Goal: Task Accomplishment & Management: Use online tool/utility

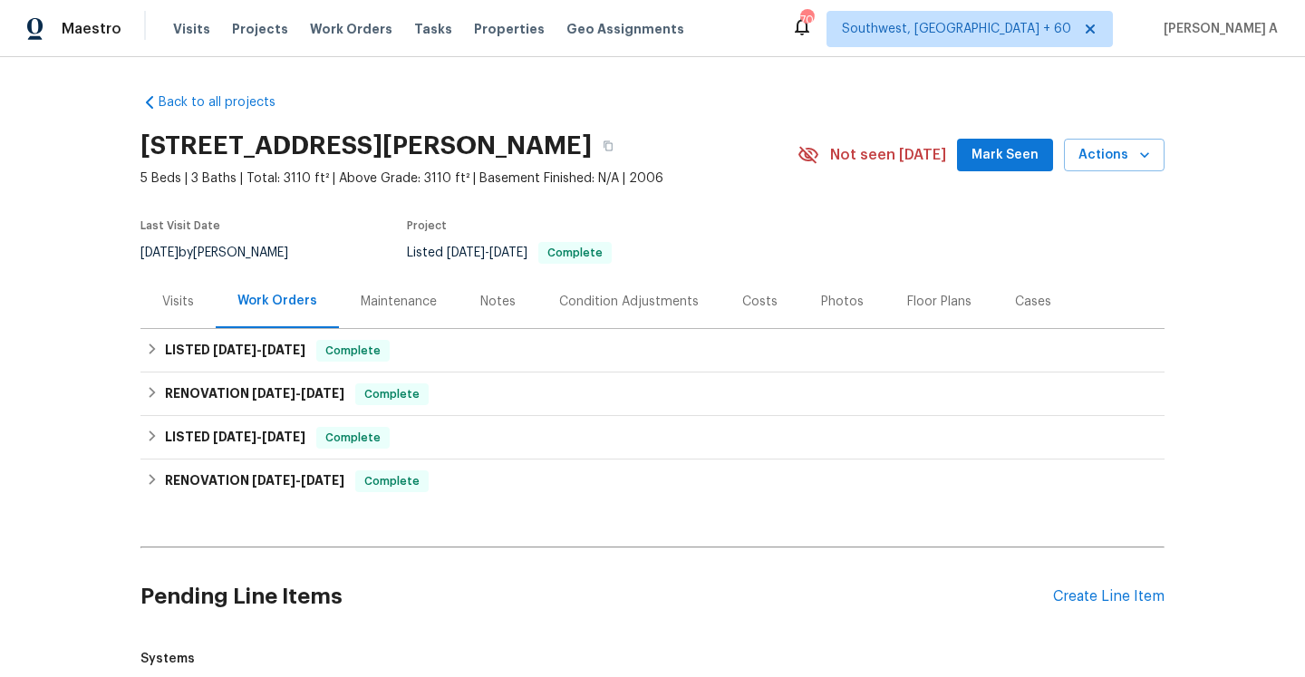
click at [156, 287] on div "Visits" at bounding box center [177, 301] width 75 height 53
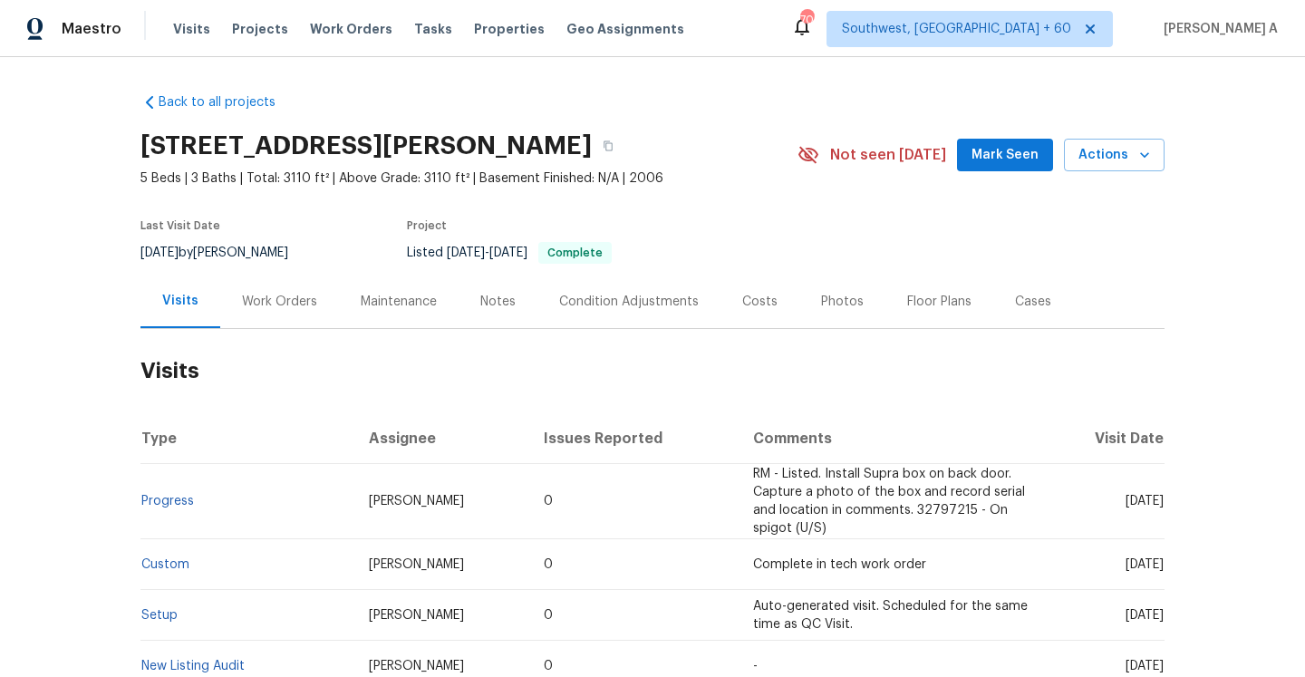
click at [259, 304] on div "Work Orders" at bounding box center [279, 302] width 75 height 18
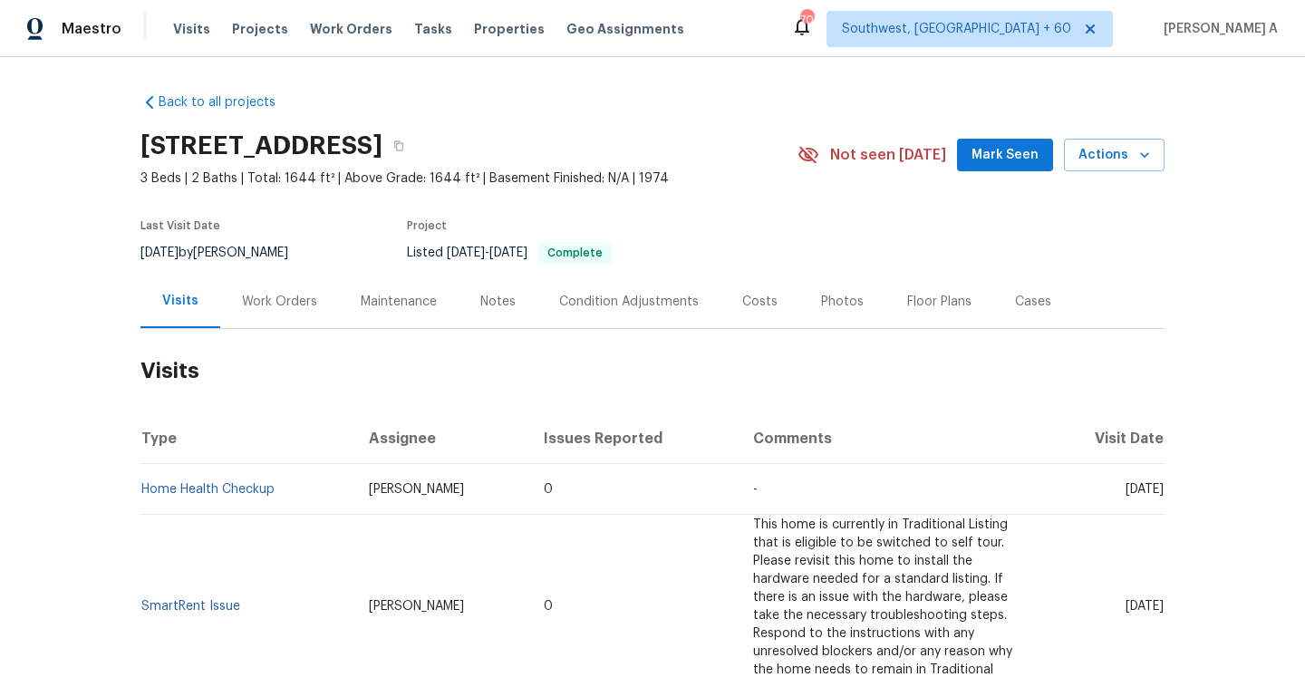
click at [311, 314] on div "Work Orders" at bounding box center [279, 301] width 119 height 53
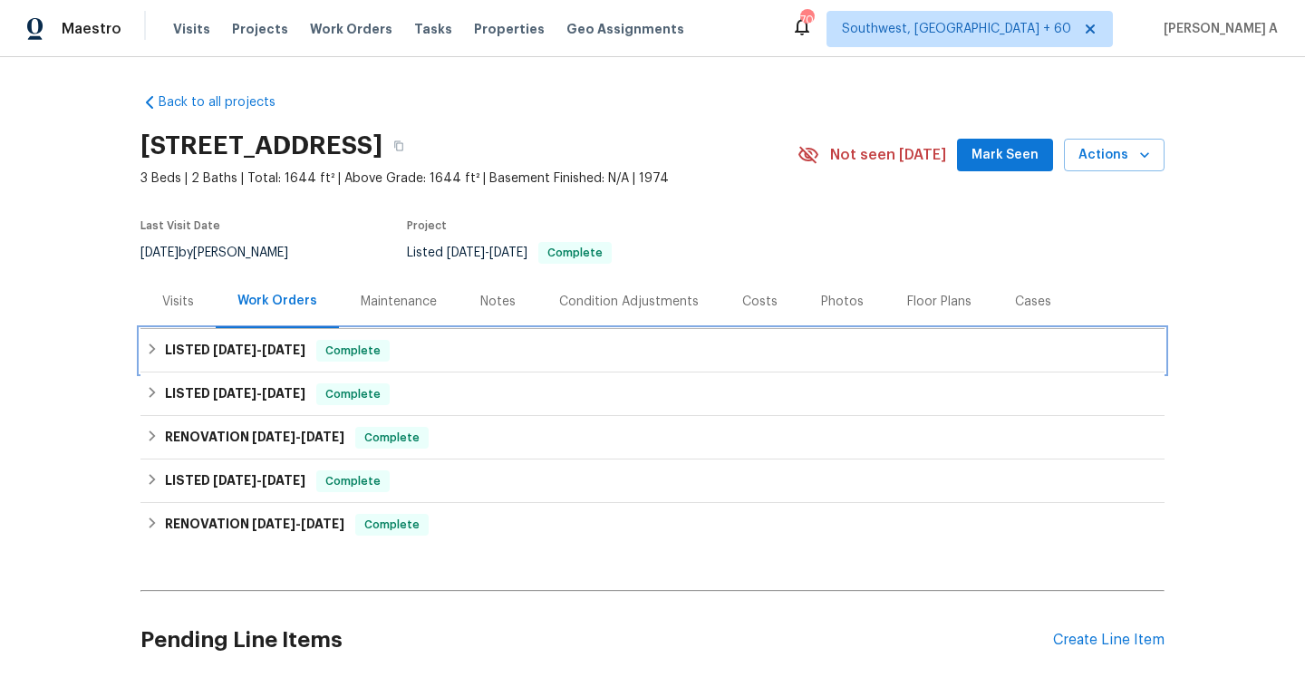
click at [347, 352] on span "Complete" at bounding box center [353, 351] width 70 height 18
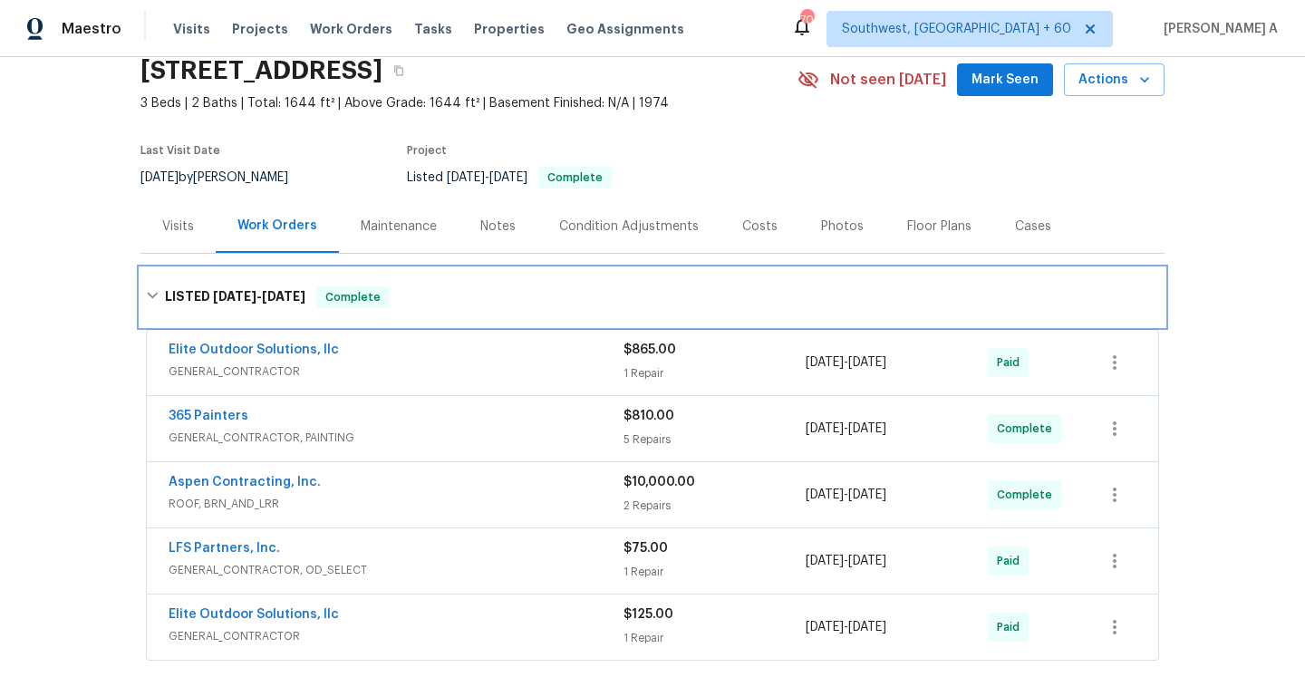
scroll to position [120, 0]
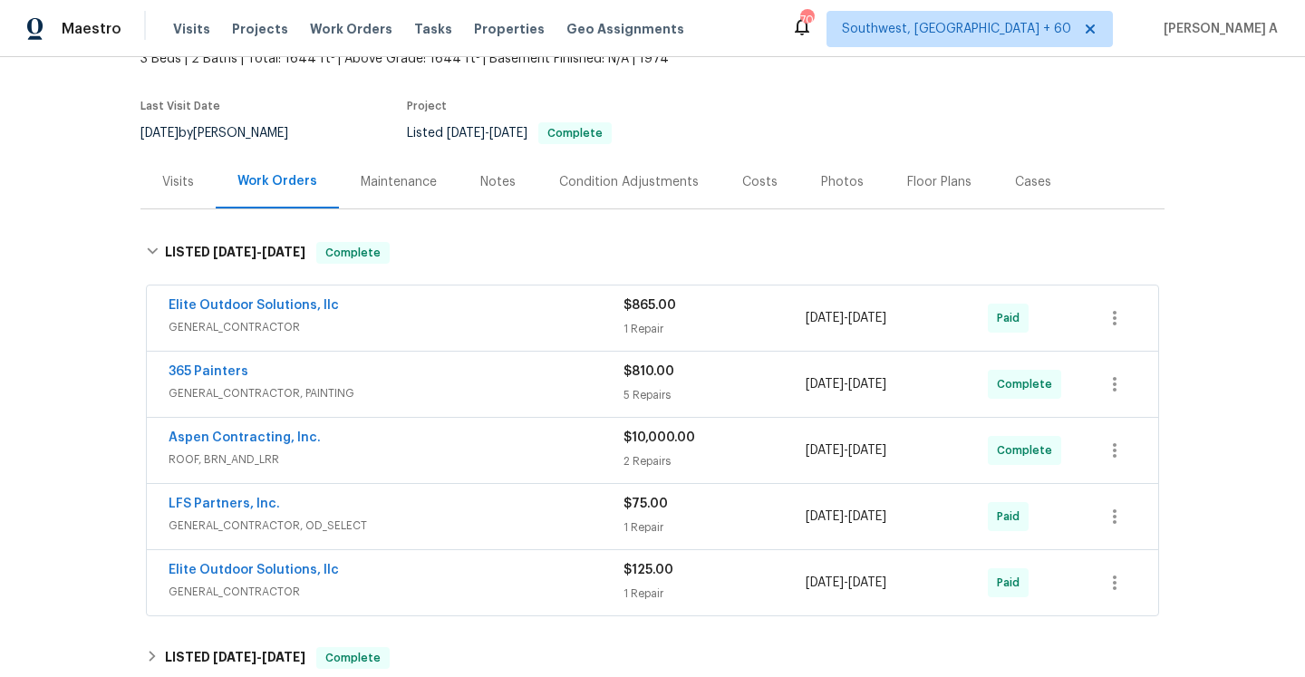
click at [366, 377] on div "365 Painters" at bounding box center [396, 373] width 455 height 22
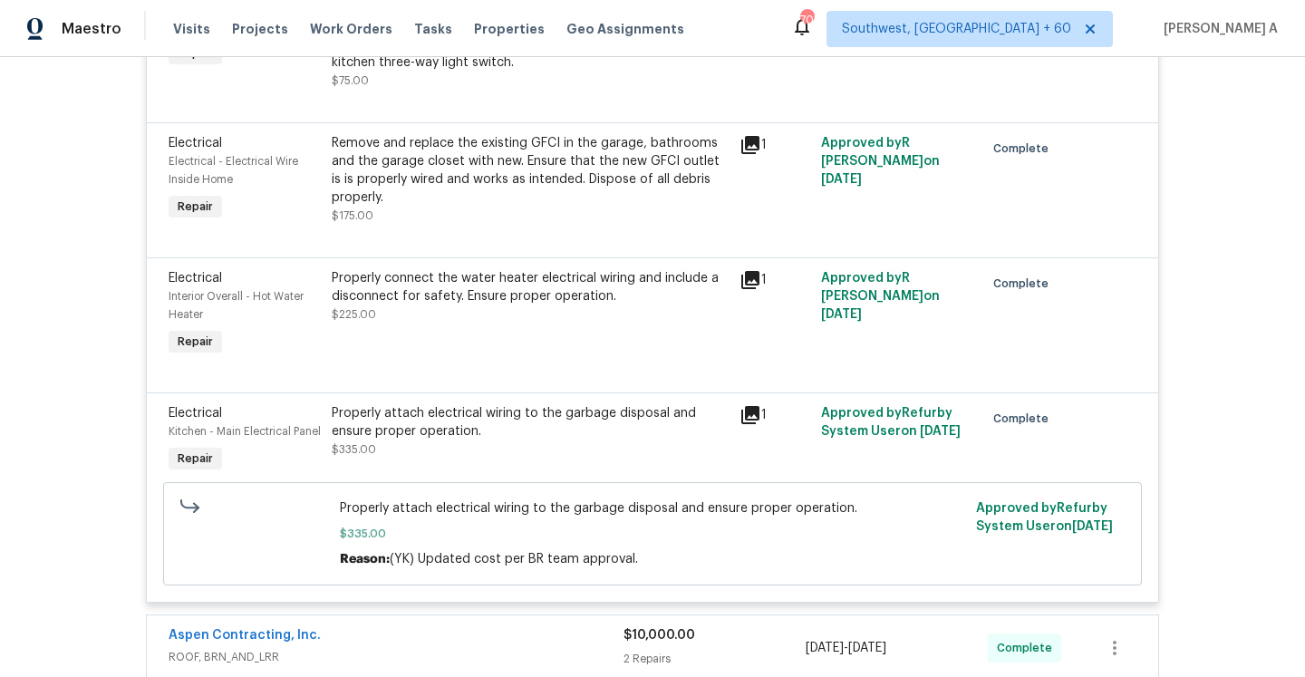
scroll to position [361, 0]
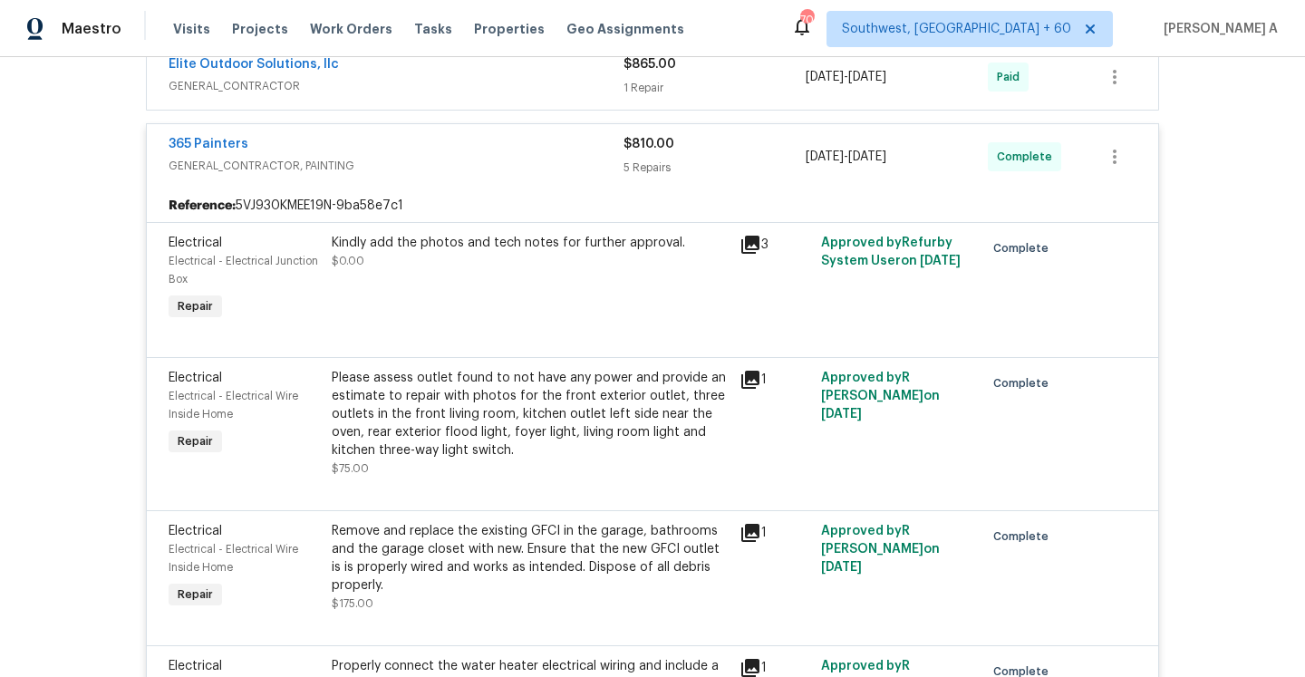
click at [343, 138] on div "365 Painters" at bounding box center [396, 146] width 455 height 22
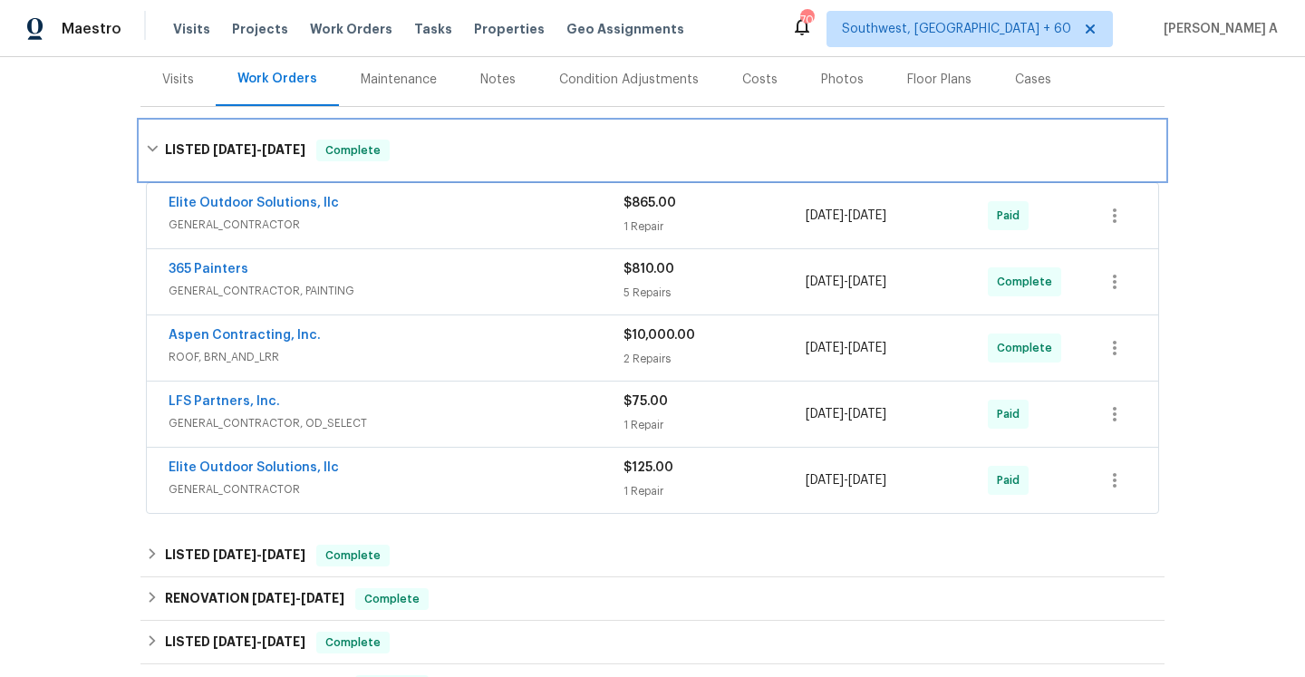
click at [343, 166] on div "LISTED 9/9/25 - 10/2/25 Complete" at bounding box center [652, 150] width 1024 height 58
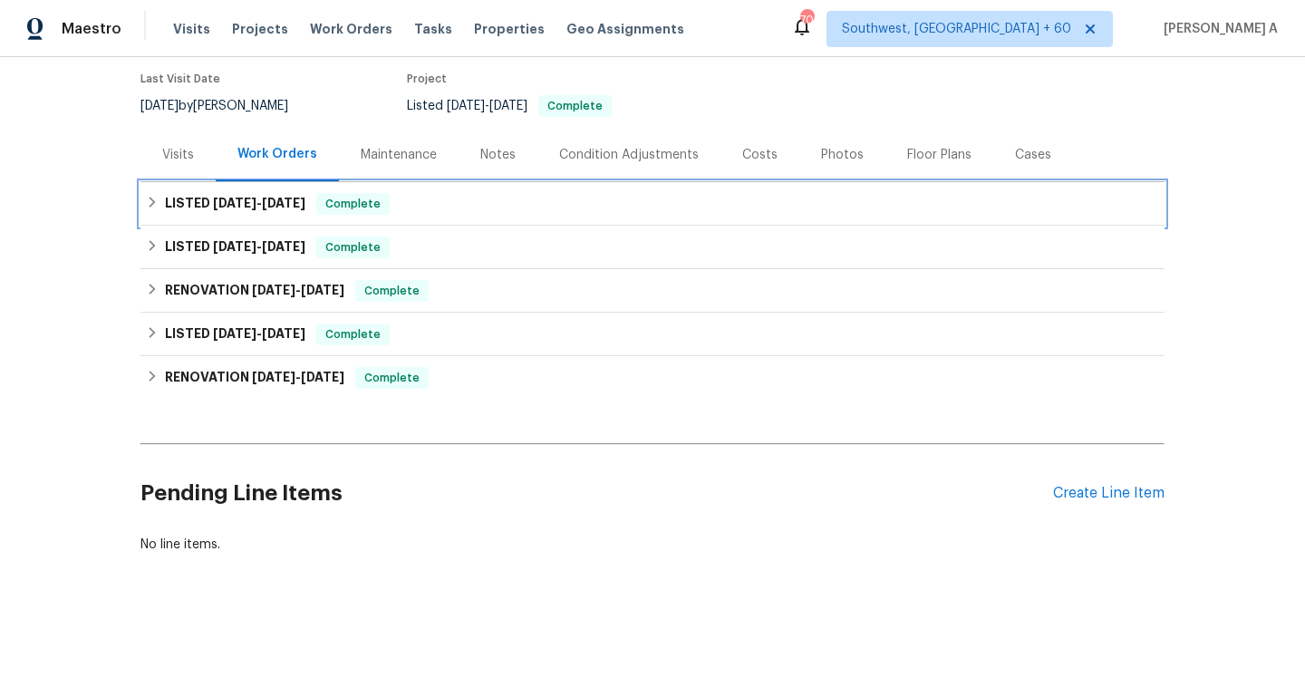
scroll to position [147, 0]
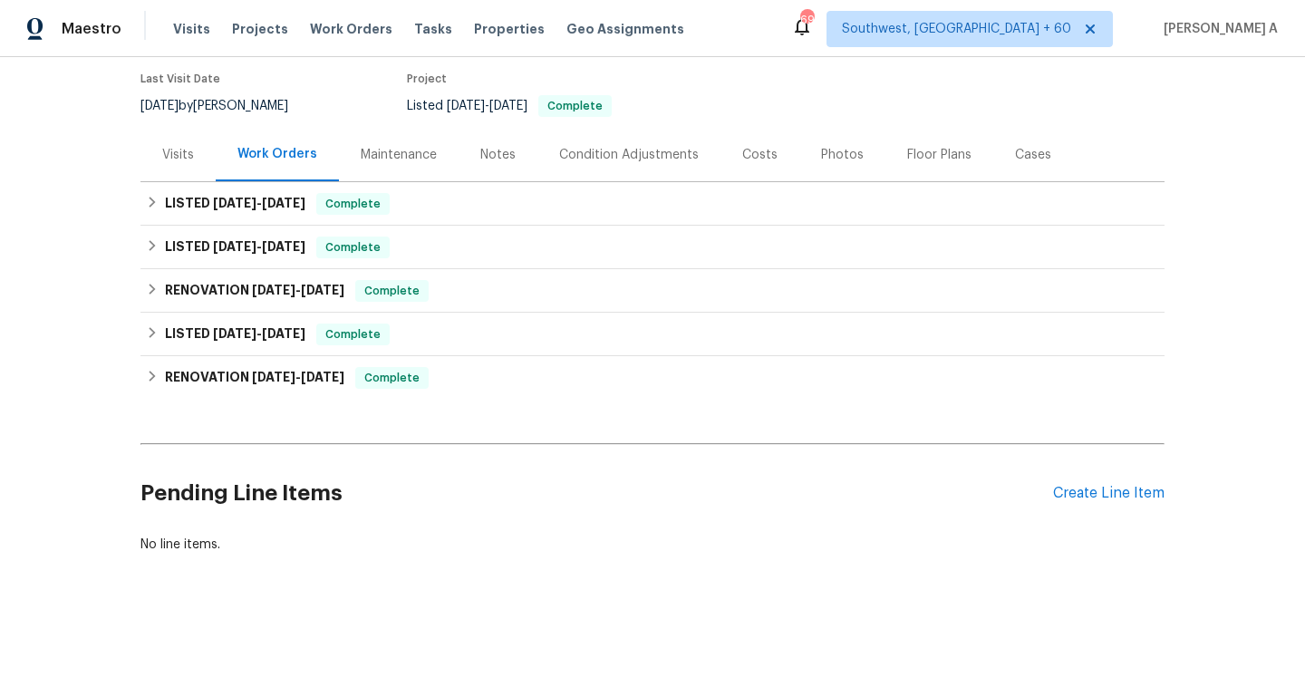
click at [204, 164] on div "Visits" at bounding box center [177, 154] width 75 height 53
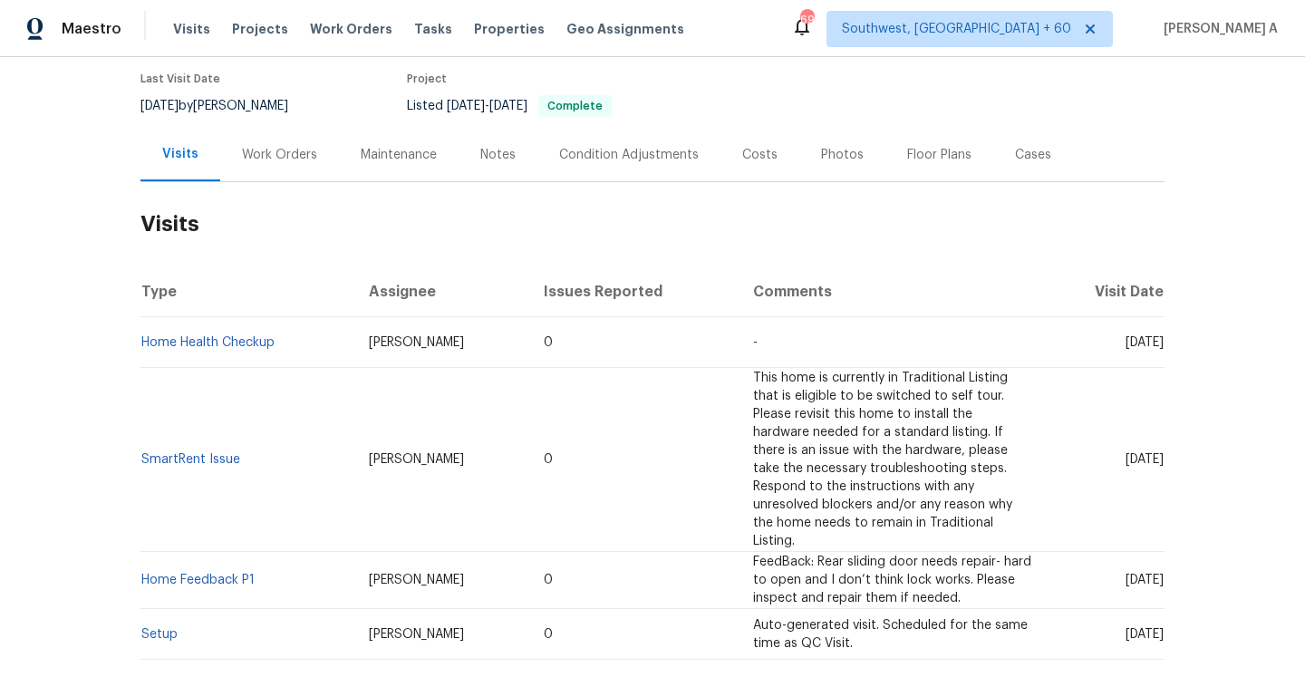
click at [281, 164] on div "Work Orders" at bounding box center [279, 154] width 119 height 53
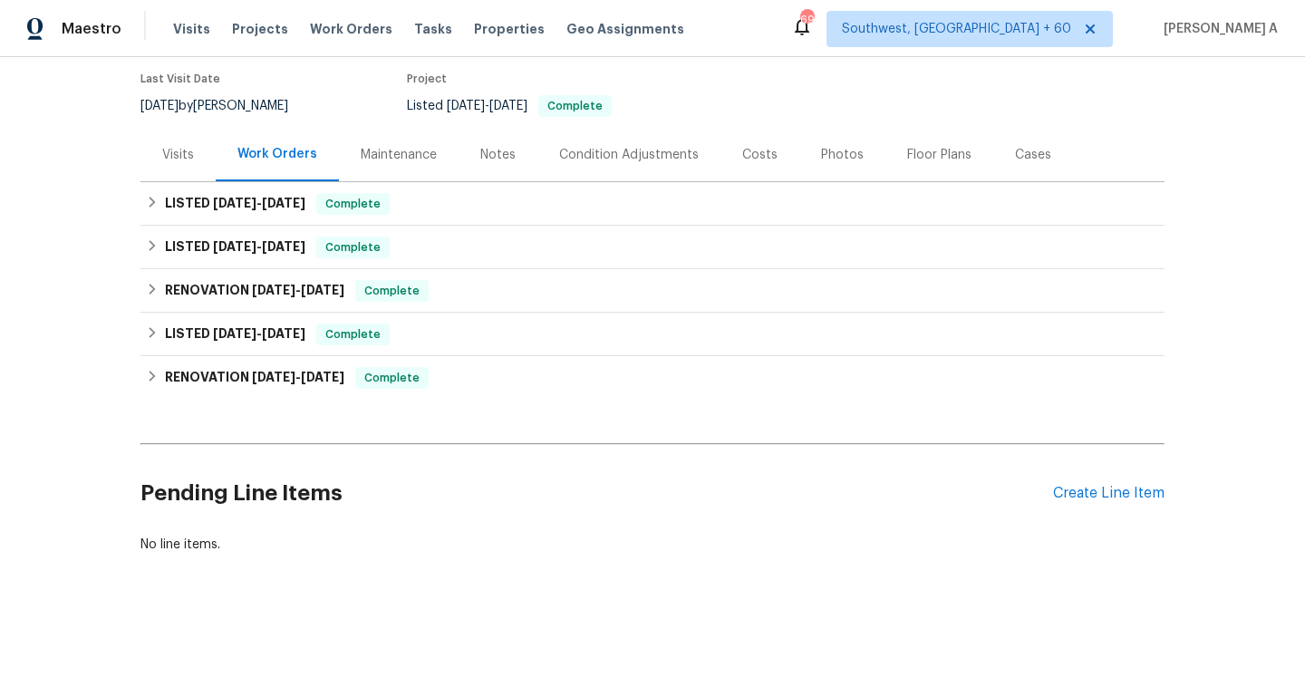
click at [196, 171] on div "Visits" at bounding box center [177, 154] width 75 height 53
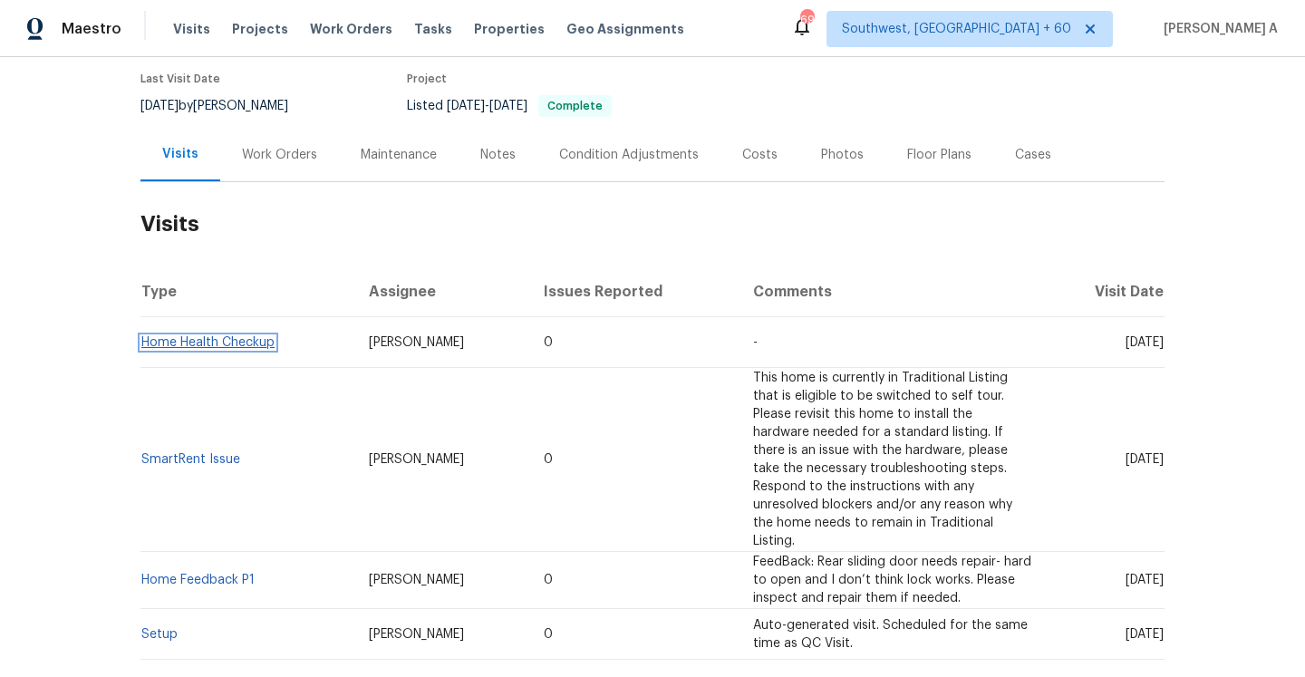
click at [270, 344] on link "Home Health Checkup" at bounding box center [207, 342] width 133 height 13
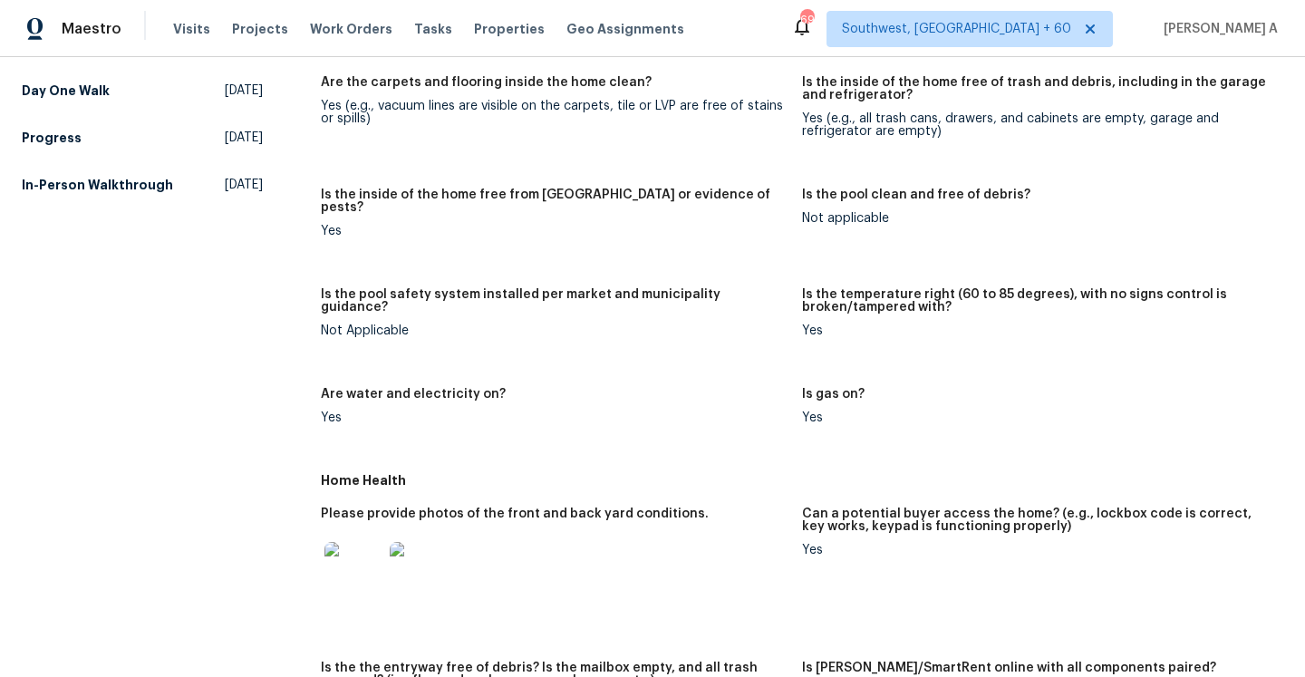
scroll to position [438, 0]
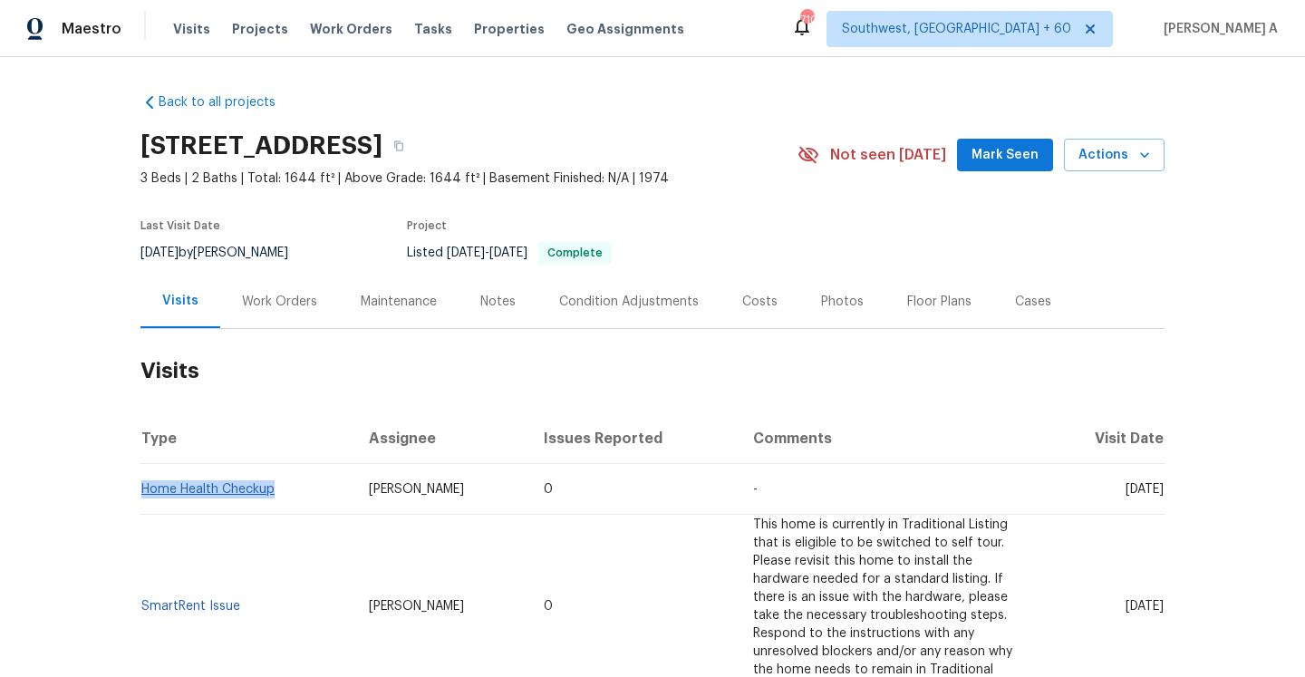
drag, startPoint x: 284, startPoint y: 492, endPoint x: 145, endPoint y: 489, distance: 138.7
click at [145, 489] on td "Home Health Checkup" at bounding box center [247, 489] width 214 height 51
copy link "Home Health Checkup"
click at [266, 278] on div "Work Orders" at bounding box center [279, 301] width 119 height 53
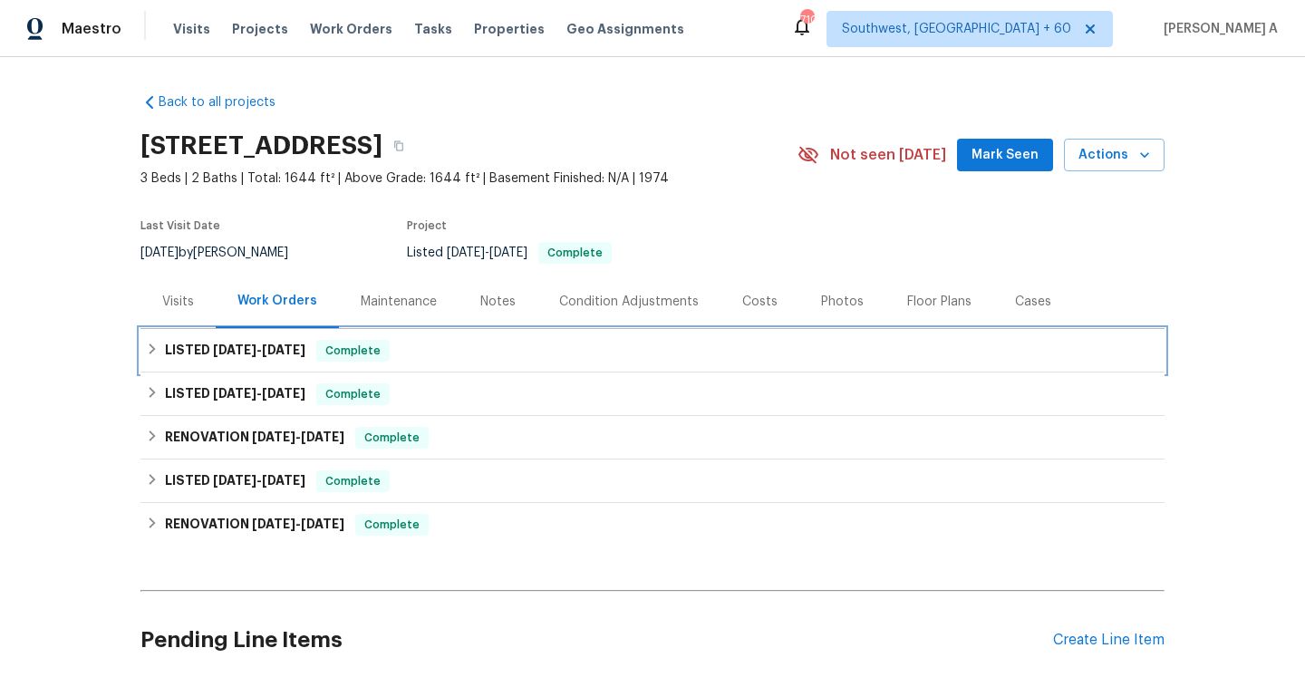
click at [305, 347] on span "10/2/25" at bounding box center [283, 349] width 43 height 13
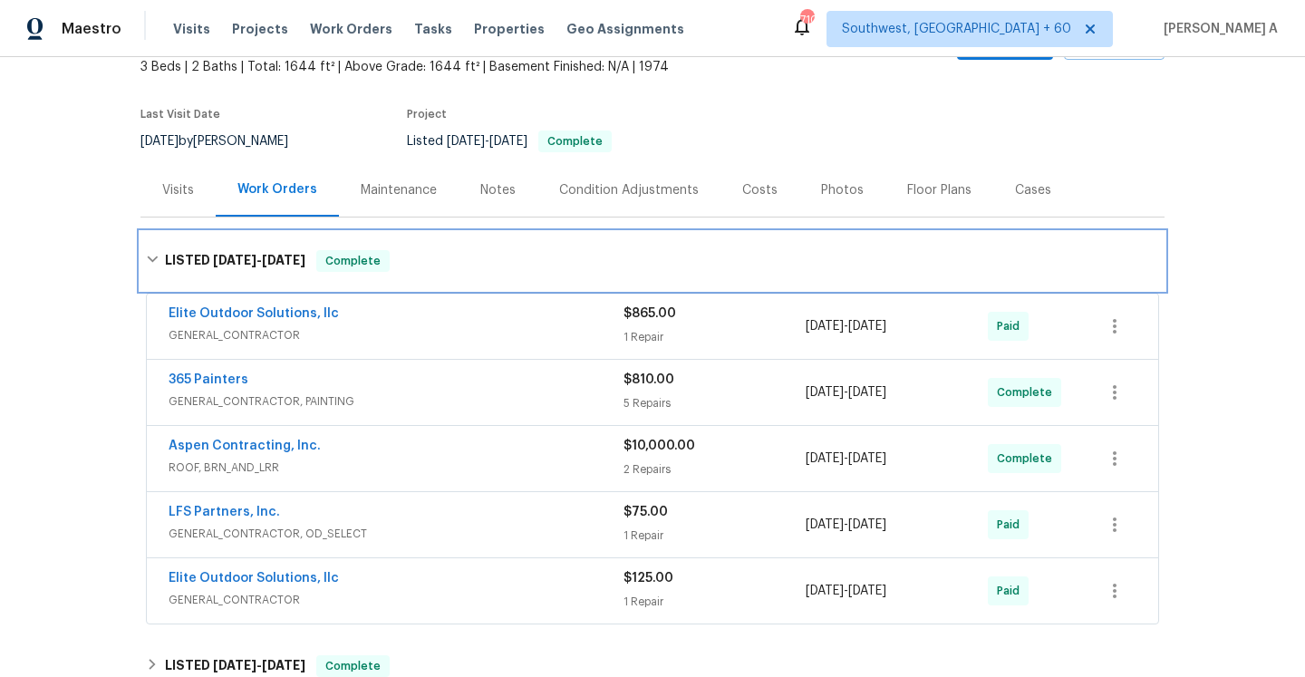
scroll to position [138, 0]
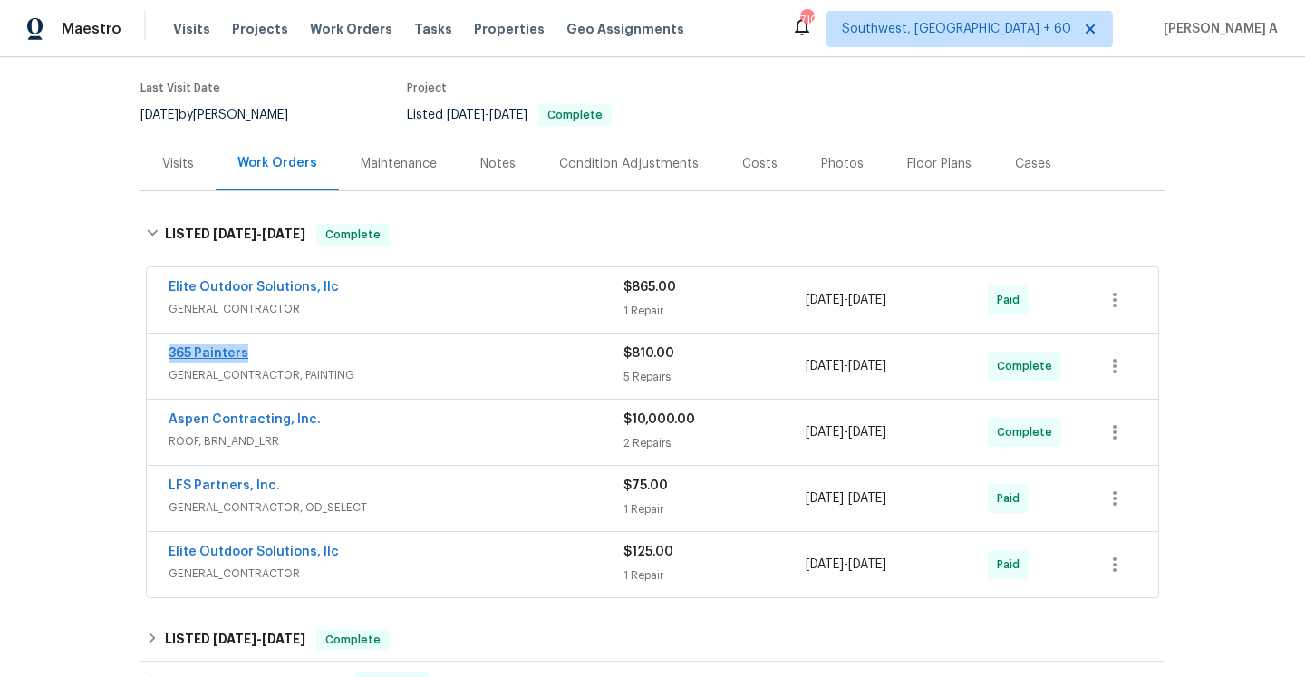
drag, startPoint x: 270, startPoint y: 353, endPoint x: 169, endPoint y: 350, distance: 101.6
click at [169, 350] on div "365 Painters" at bounding box center [396, 355] width 455 height 22
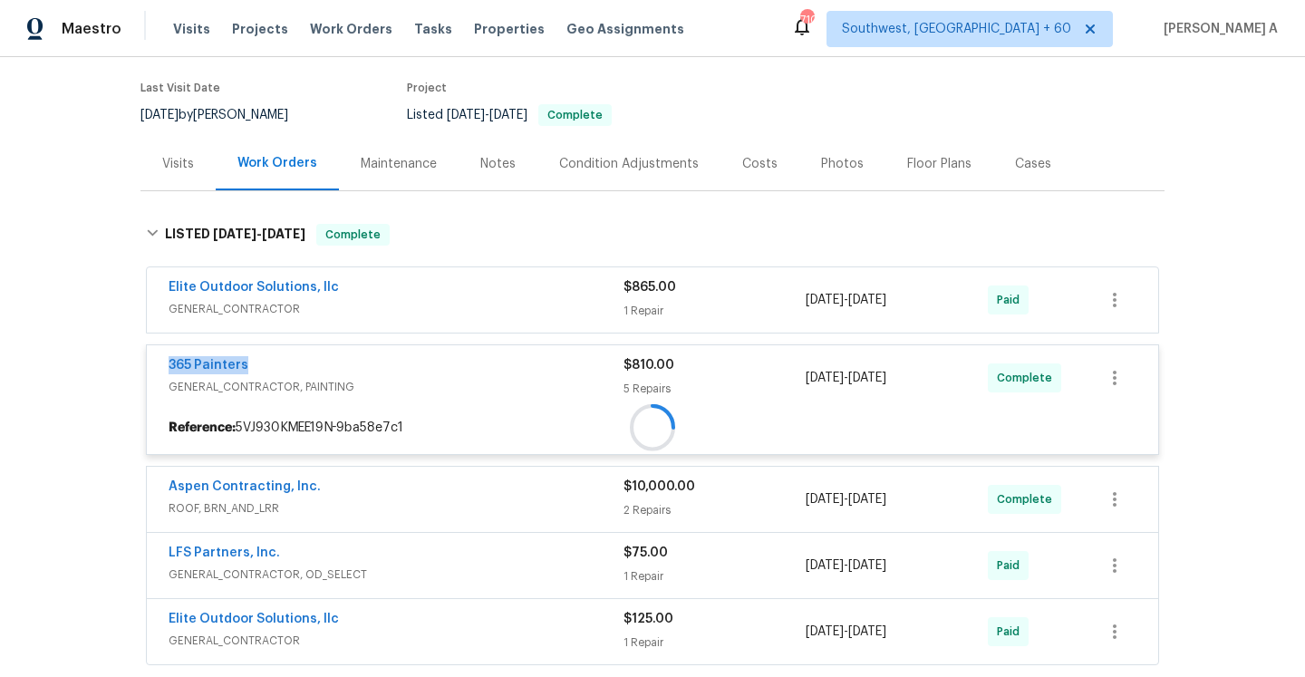
copy link "365 Painters"
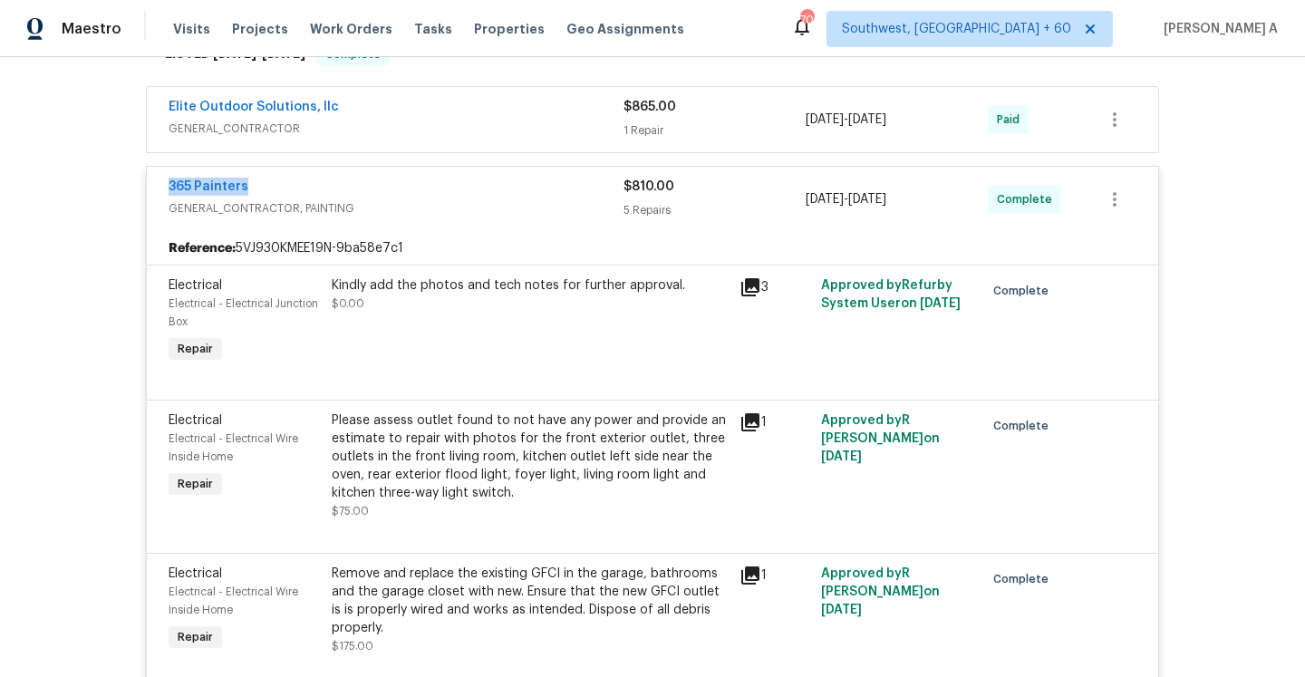
scroll to position [297, 0]
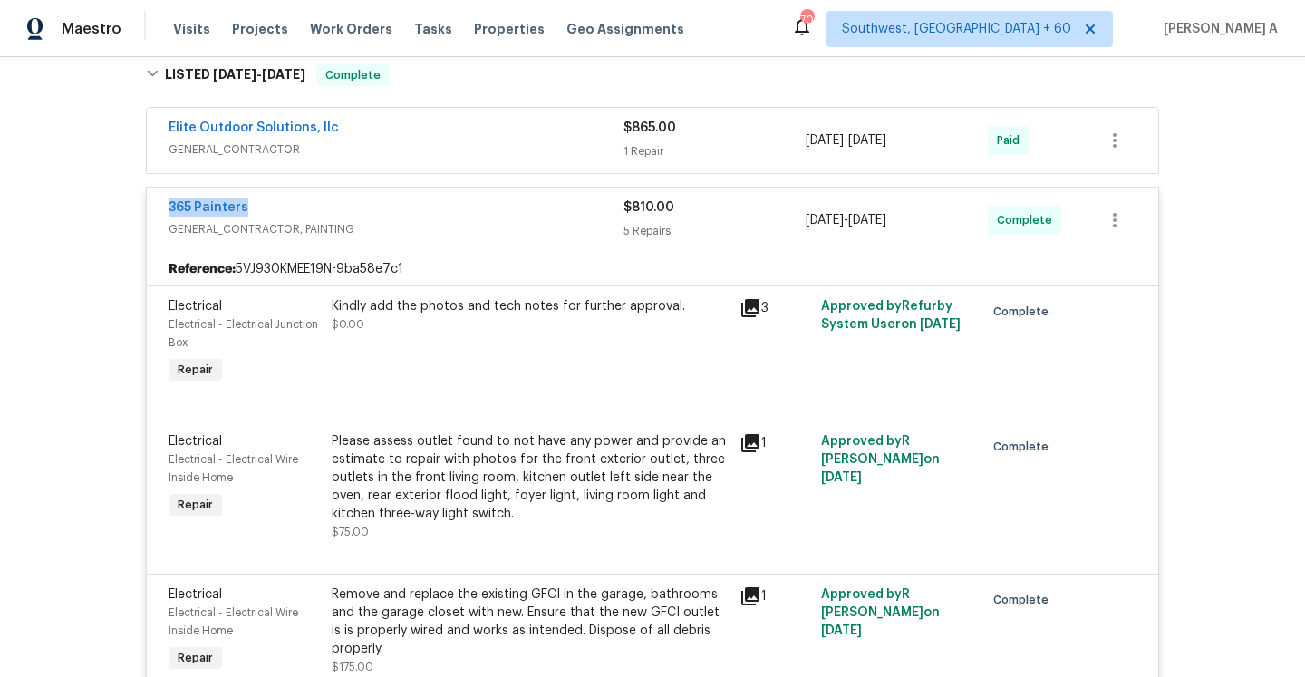
copy link "365 Painters"
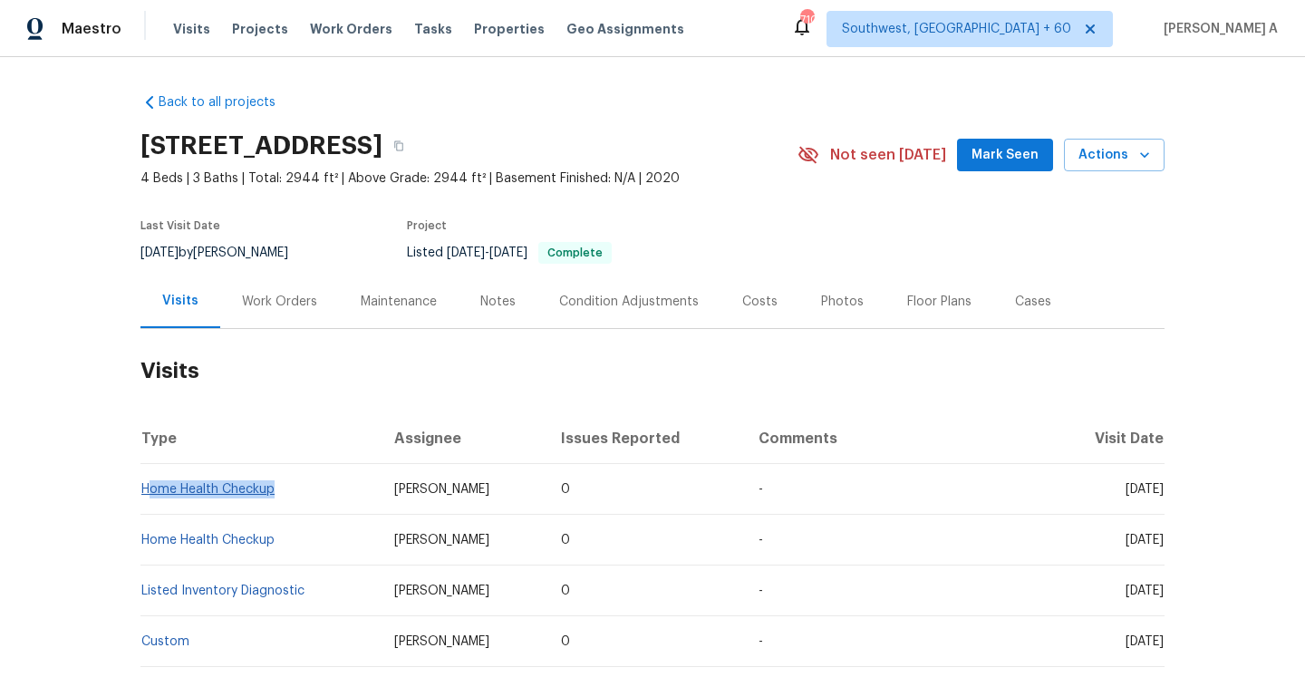
drag, startPoint x: 290, startPoint y: 487, endPoint x: 147, endPoint y: 487, distance: 143.2
click at [147, 487] on td "Home Health Checkup" at bounding box center [259, 489] width 239 height 51
copy link "Home Health Checkup"
click at [296, 297] on div "Work Orders" at bounding box center [279, 302] width 75 height 18
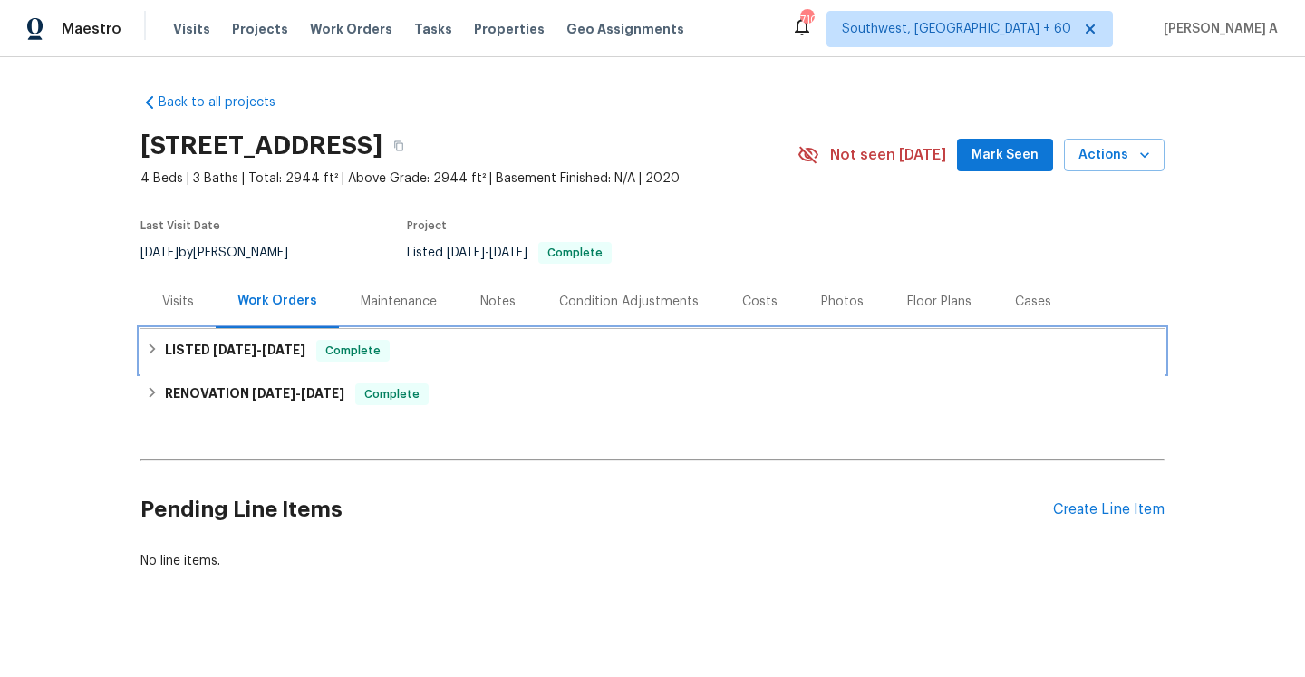
click at [303, 356] on h6 "LISTED [DATE] - [DATE]" at bounding box center [235, 351] width 140 height 22
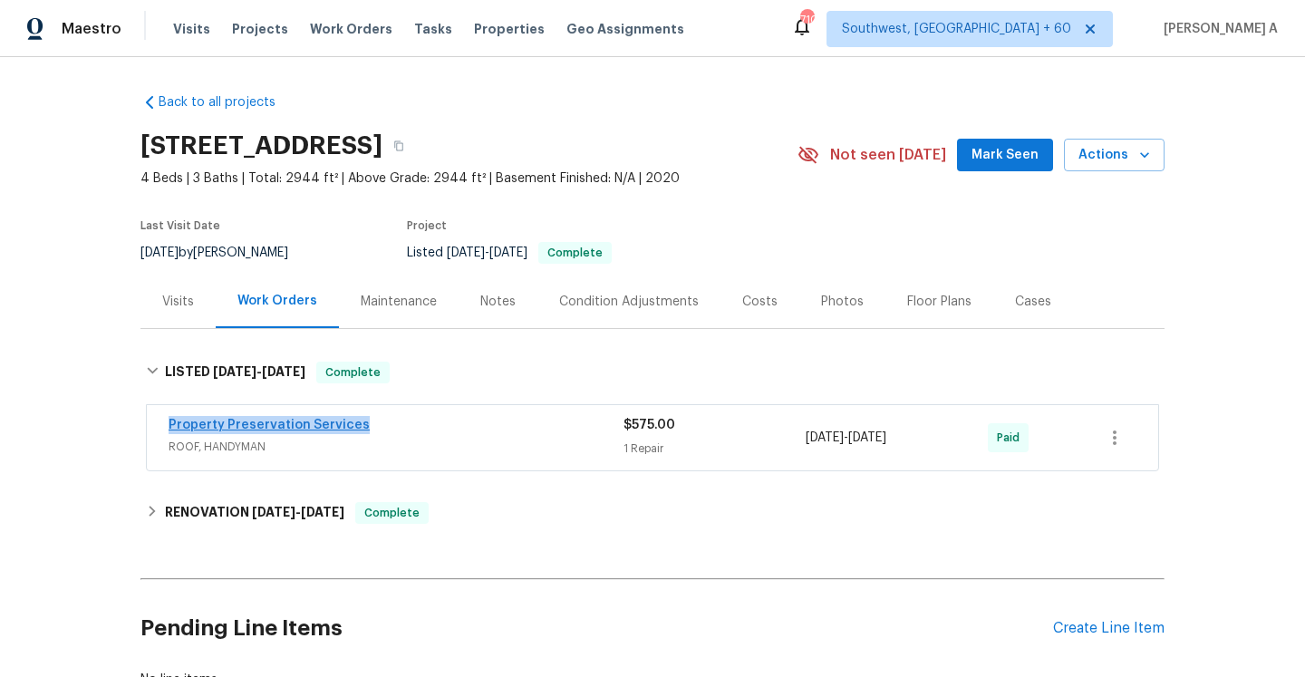
drag, startPoint x: 368, startPoint y: 426, endPoint x: 169, endPoint y: 424, distance: 199.4
click at [169, 424] on div "Property Preservation Services" at bounding box center [396, 427] width 455 height 22
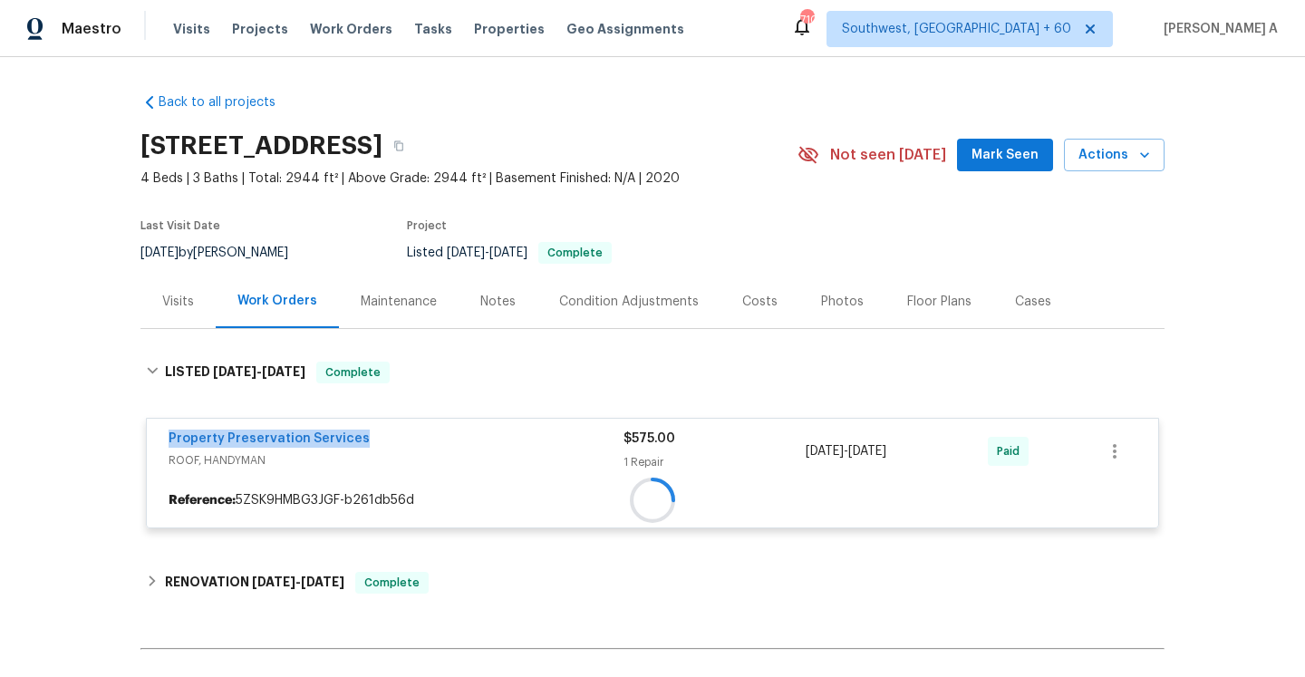
copy link "Property Preservation Services"
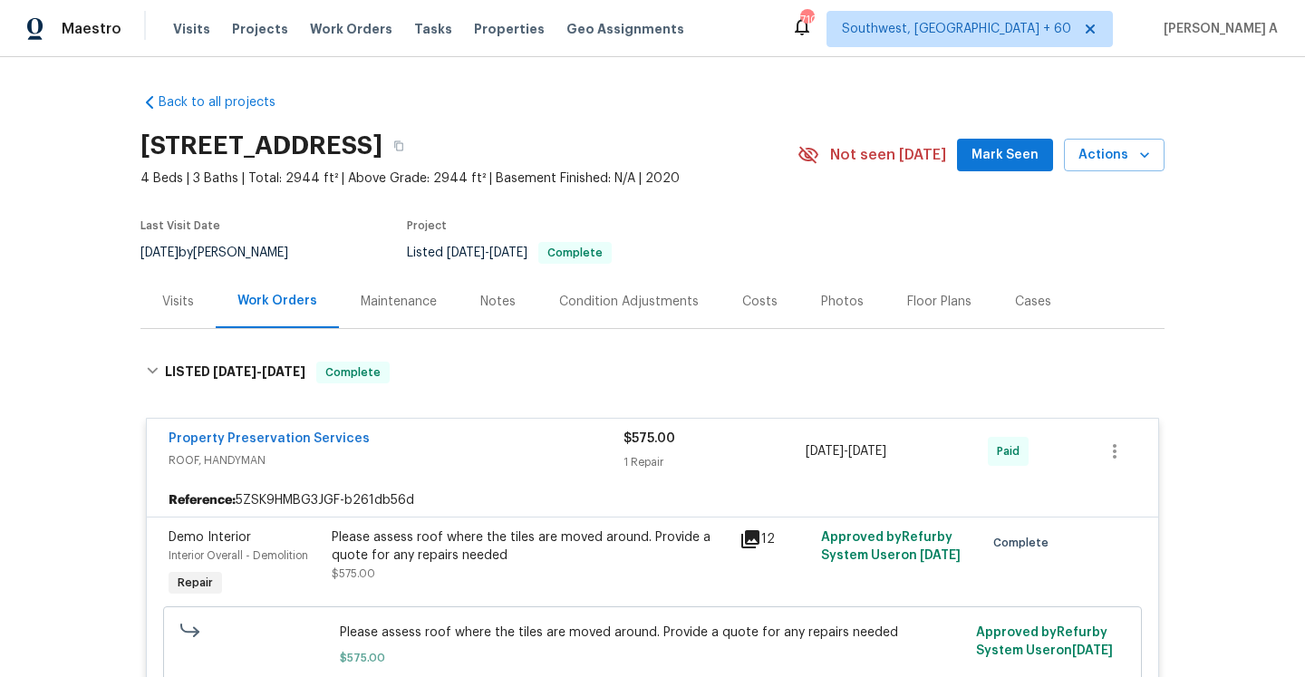
click at [187, 314] on div "Visits" at bounding box center [177, 301] width 75 height 53
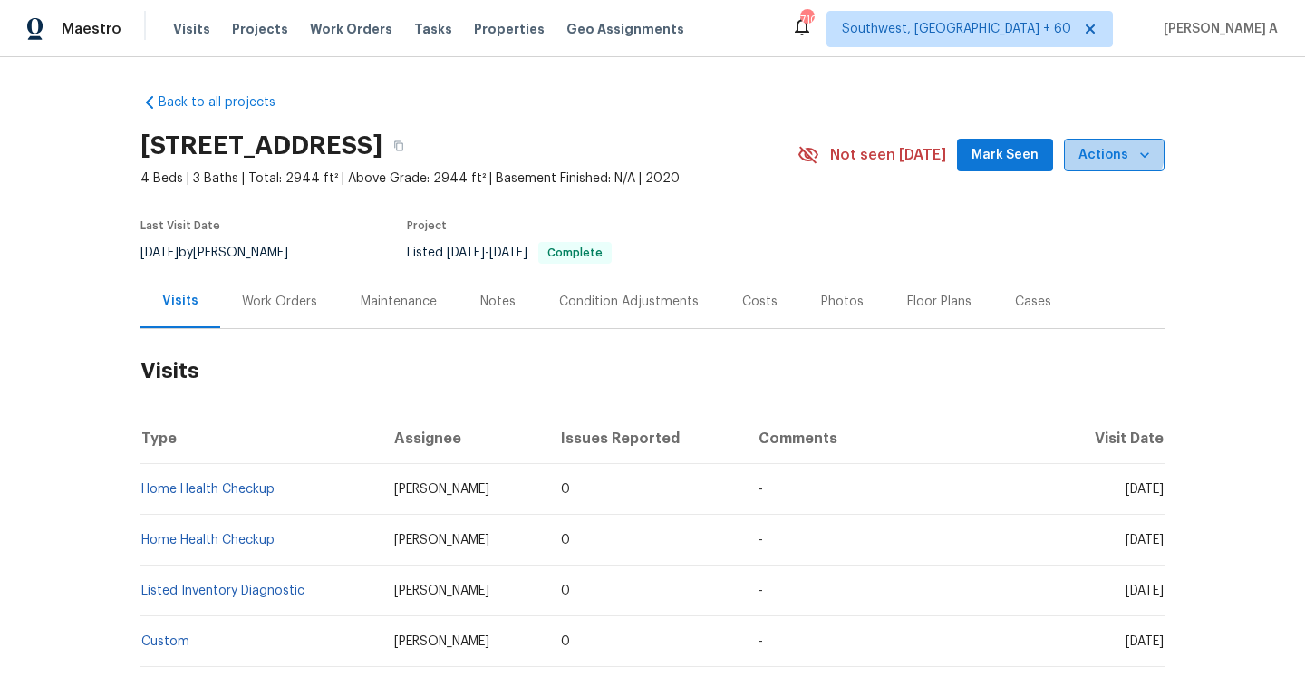
click at [1106, 148] on span "Actions" at bounding box center [1114, 155] width 72 height 23
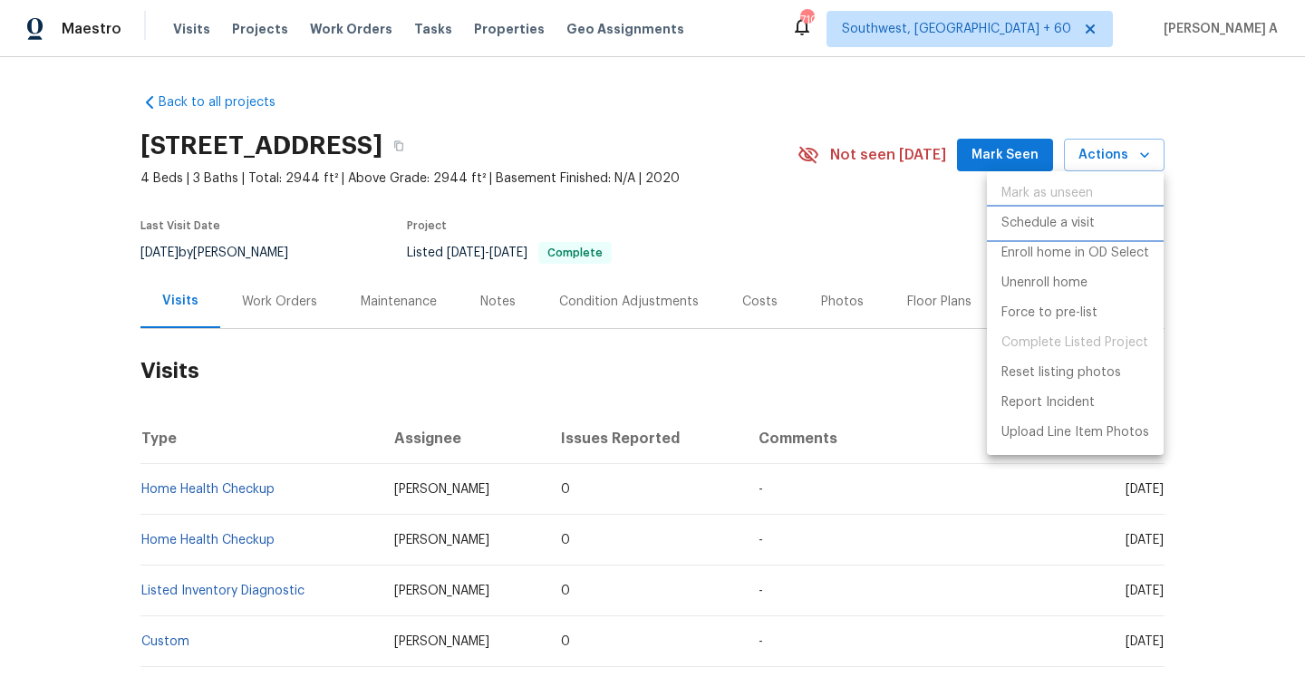
click at [1049, 209] on li "Schedule a visit" at bounding box center [1075, 223] width 177 height 30
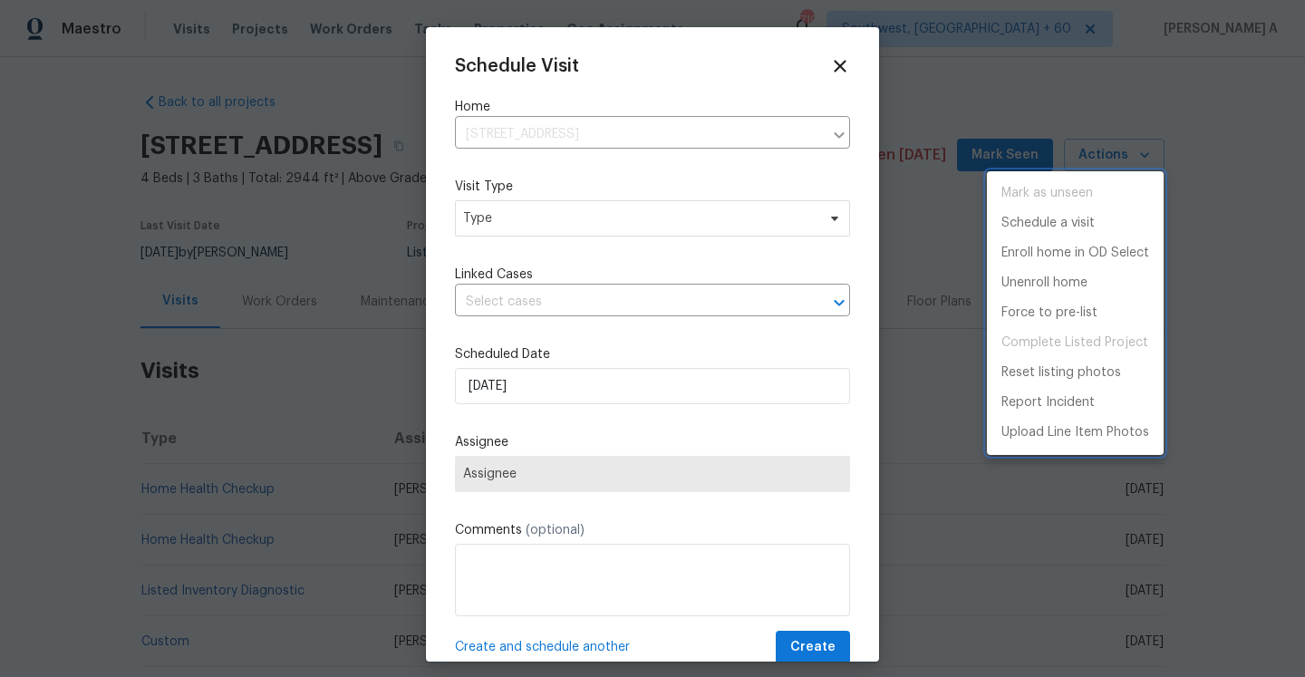
click at [729, 228] on div at bounding box center [652, 338] width 1305 height 677
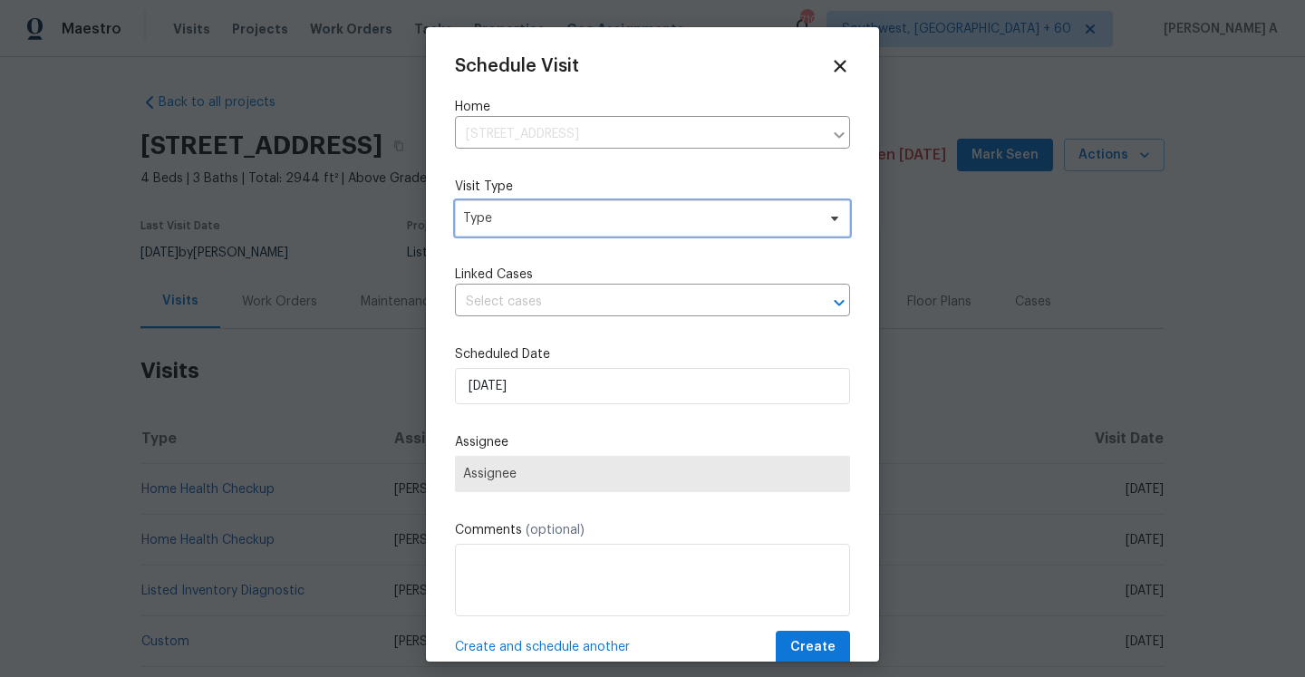
click at [714, 223] on span "Type" at bounding box center [639, 218] width 352 height 18
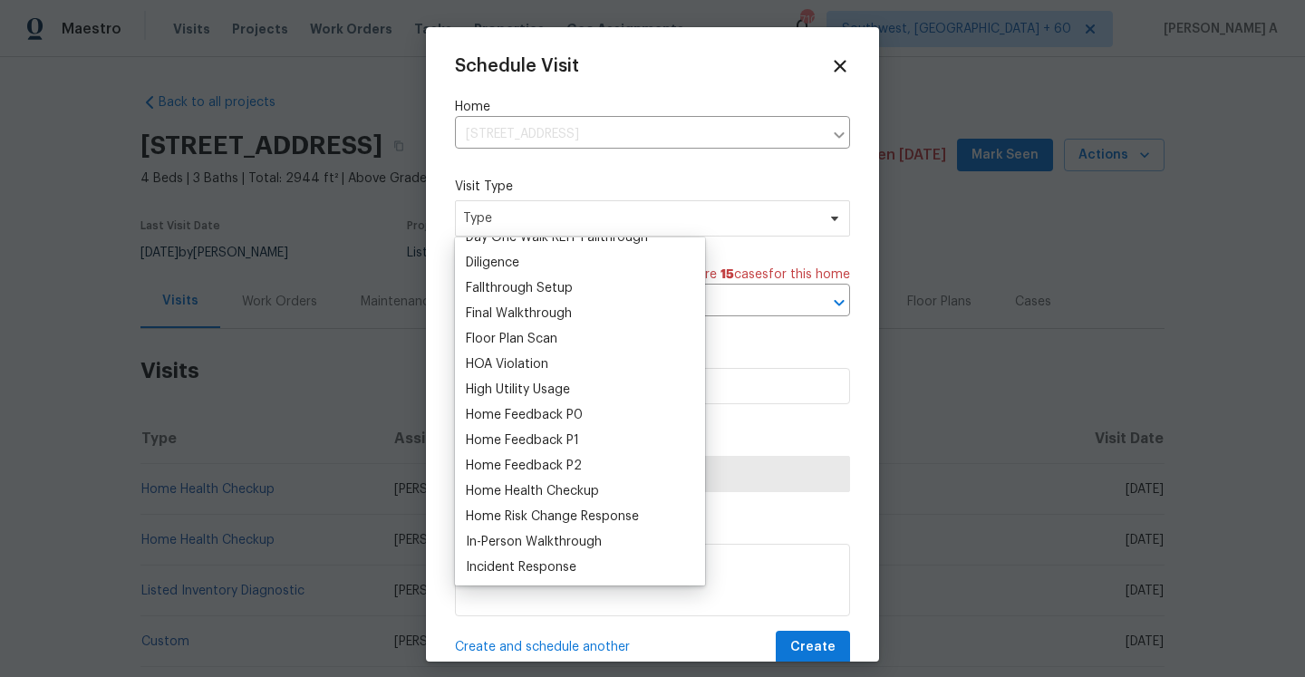
scroll to position [420, 0]
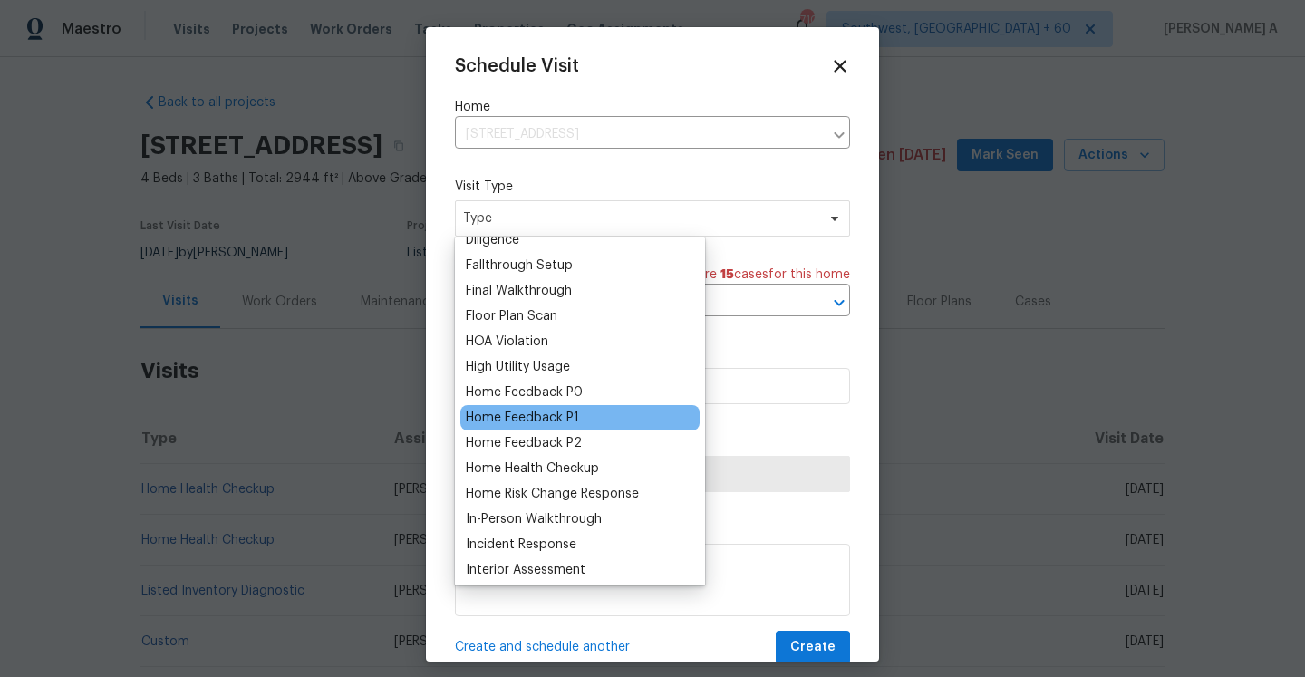
click at [578, 420] on div "Home Feedback P1" at bounding box center [579, 417] width 239 height 25
click at [578, 419] on div "Home Feedback P1" at bounding box center [579, 417] width 239 height 25
click at [574, 419] on div "Home Feedback P1" at bounding box center [522, 418] width 113 height 18
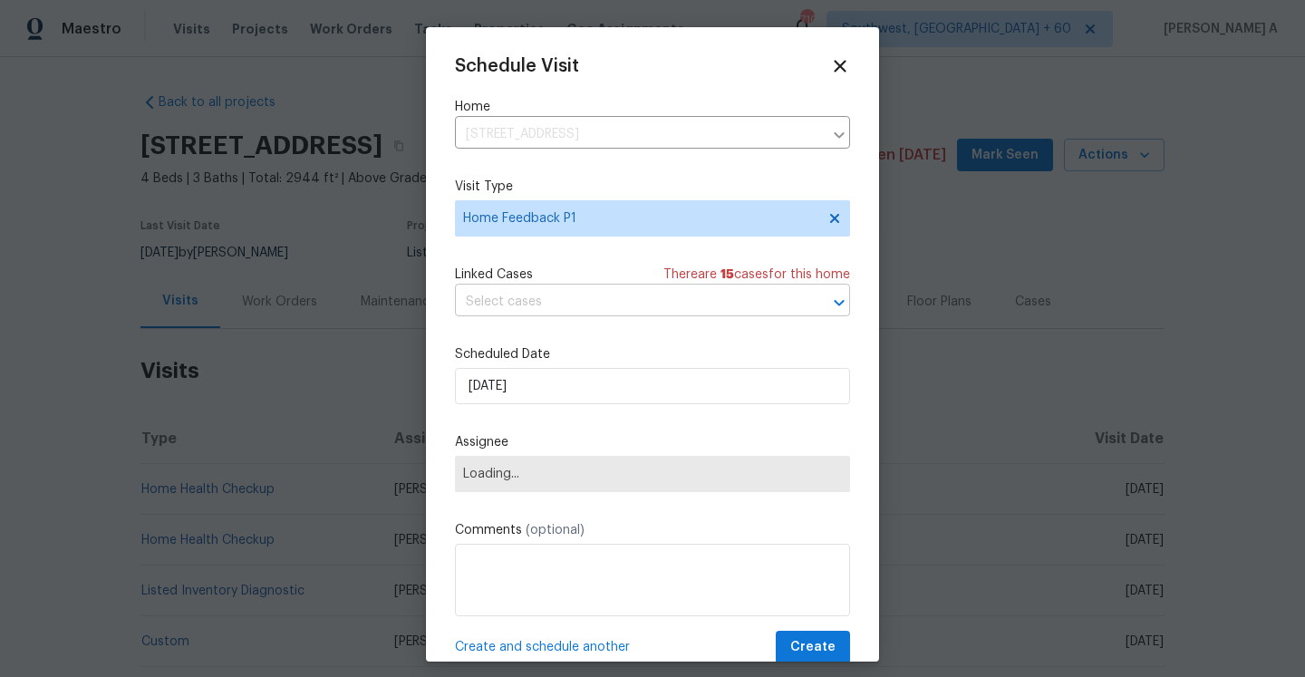
click at [572, 300] on input "text" at bounding box center [627, 302] width 344 height 28
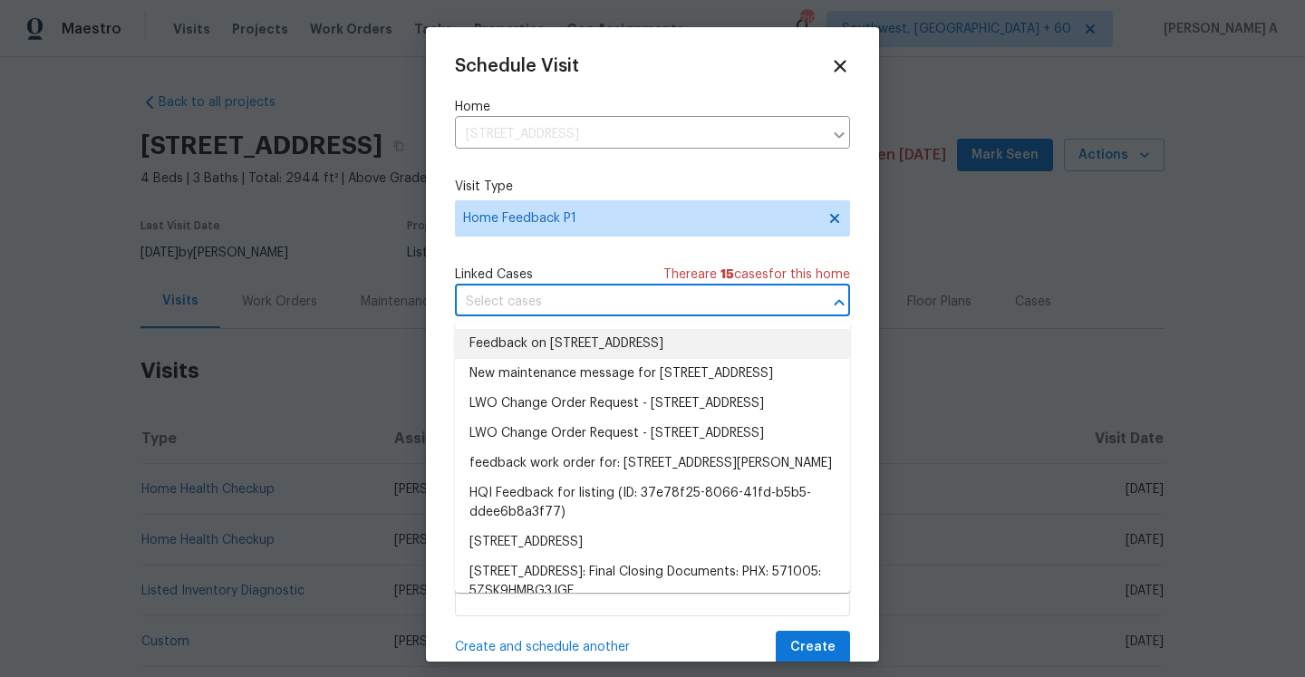
click at [584, 352] on li "Feedback on 12858 W Pasaro Dr, Peoria, AZ 85383" at bounding box center [652, 344] width 395 height 30
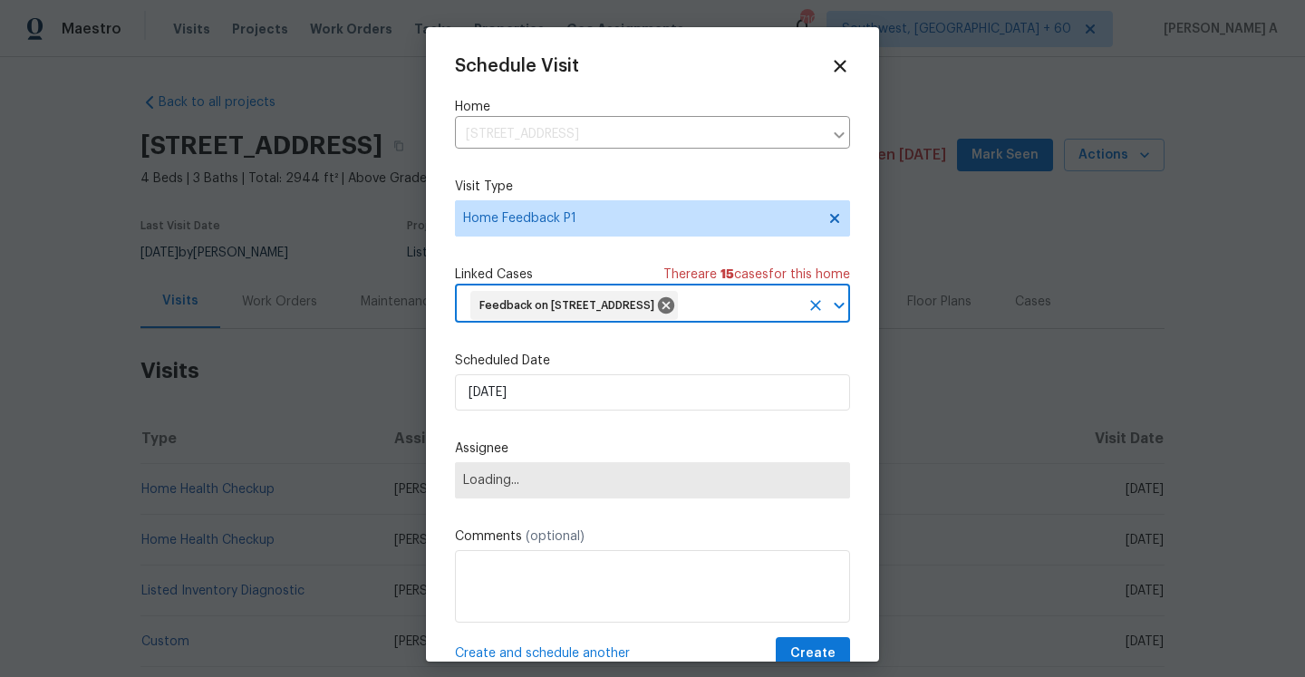
click at [584, 420] on div "Schedule Visit Home 12858 W Pasaro Dr, Peoria, AZ 85383 ​ Visit Type Home Feedb…" at bounding box center [652, 363] width 395 height 614
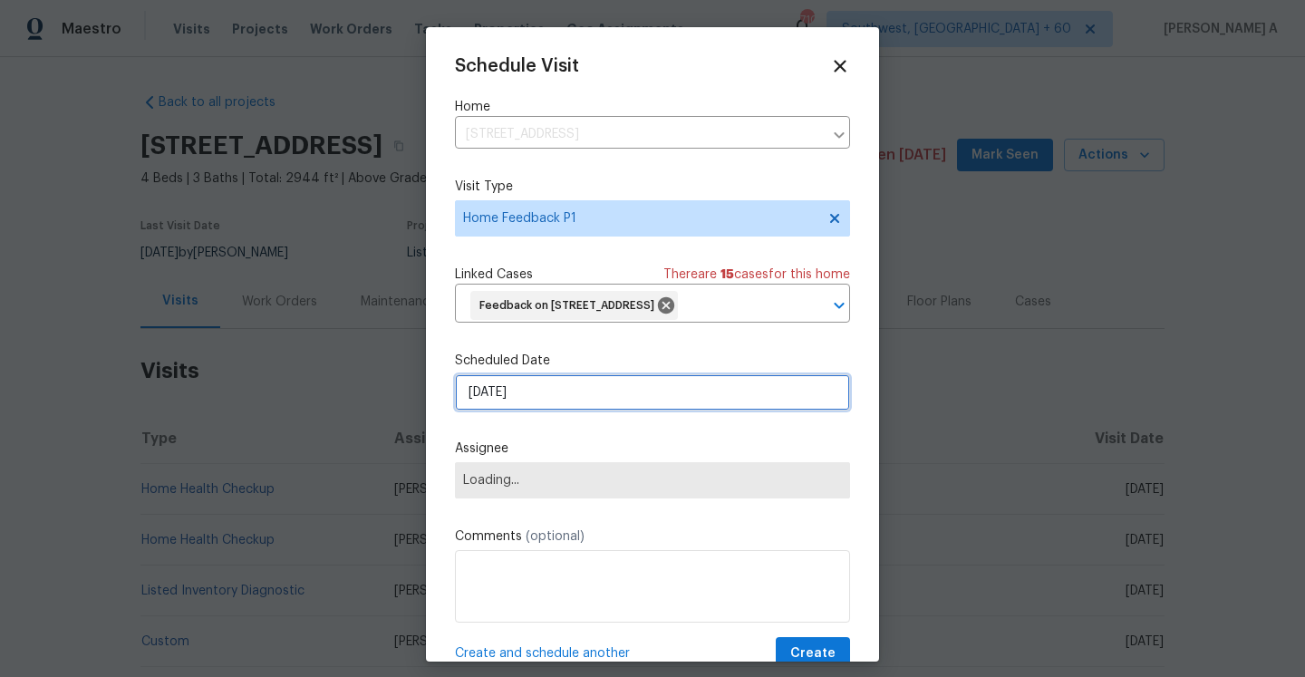
click at [584, 402] on input "10/9/2025" at bounding box center [652, 392] width 395 height 36
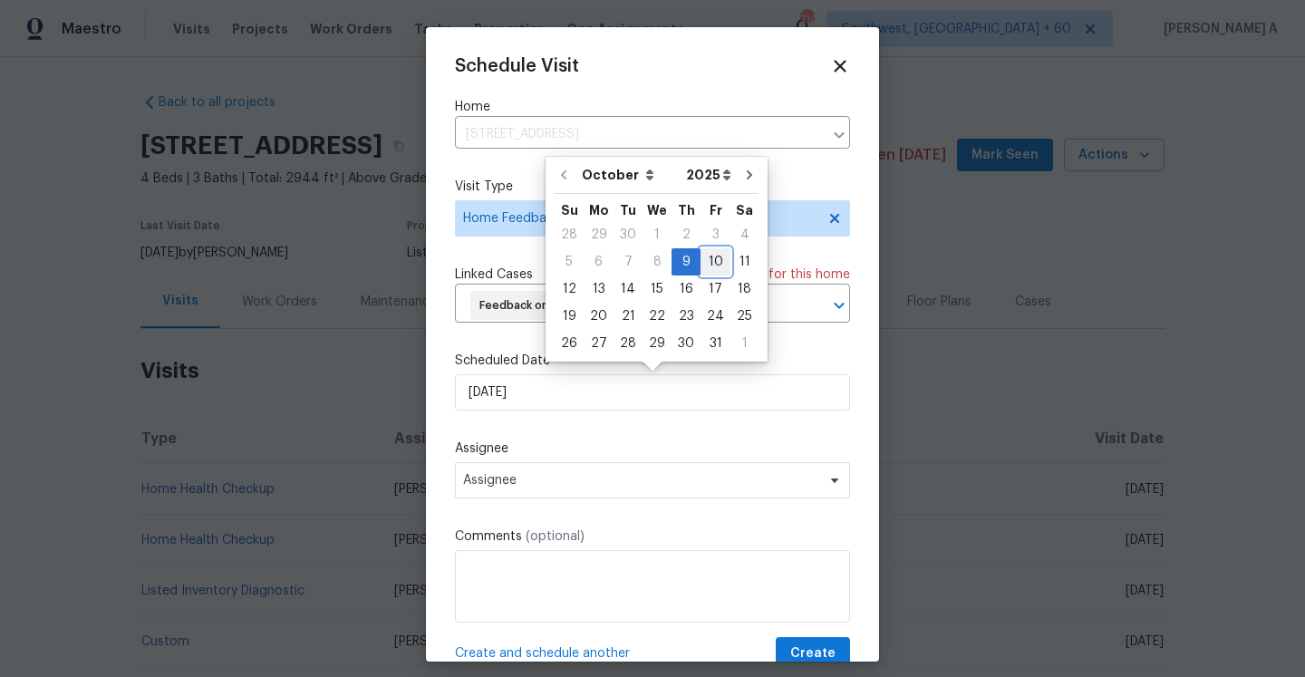
click at [702, 268] on div "10" at bounding box center [715, 261] width 30 height 25
type input "10/10/2025"
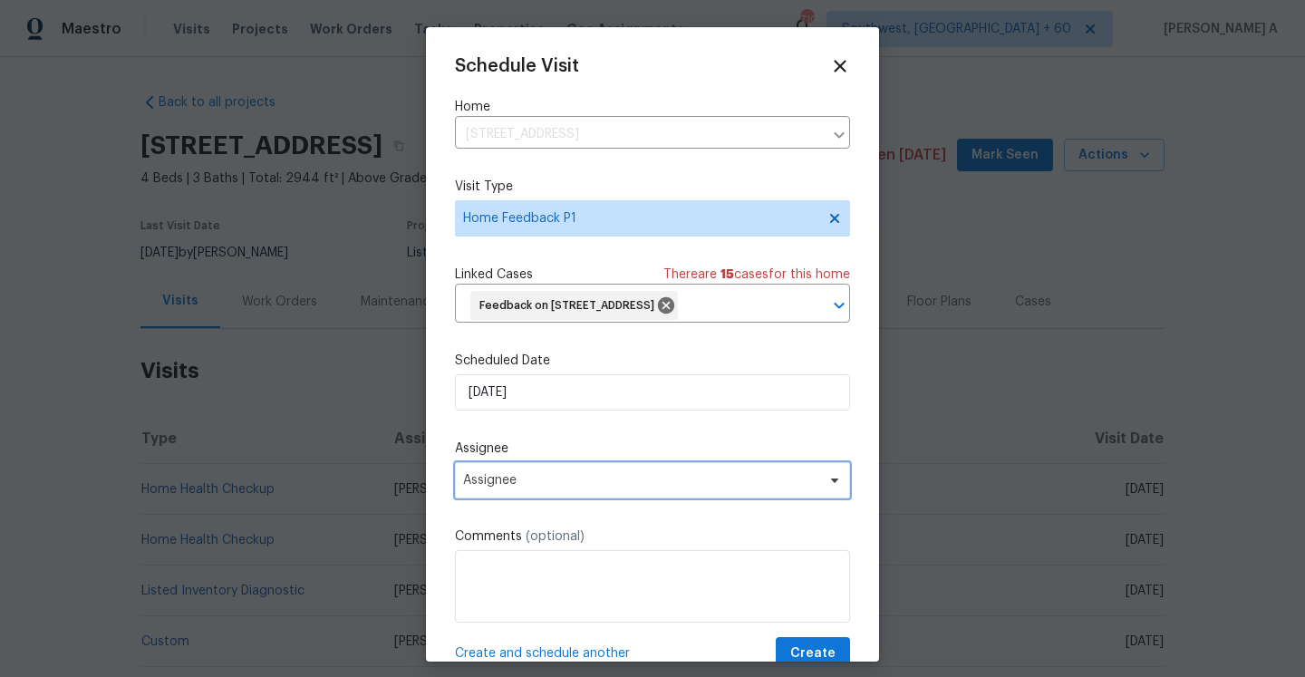
click at [609, 478] on span "Assignee" at bounding box center [640, 480] width 355 height 14
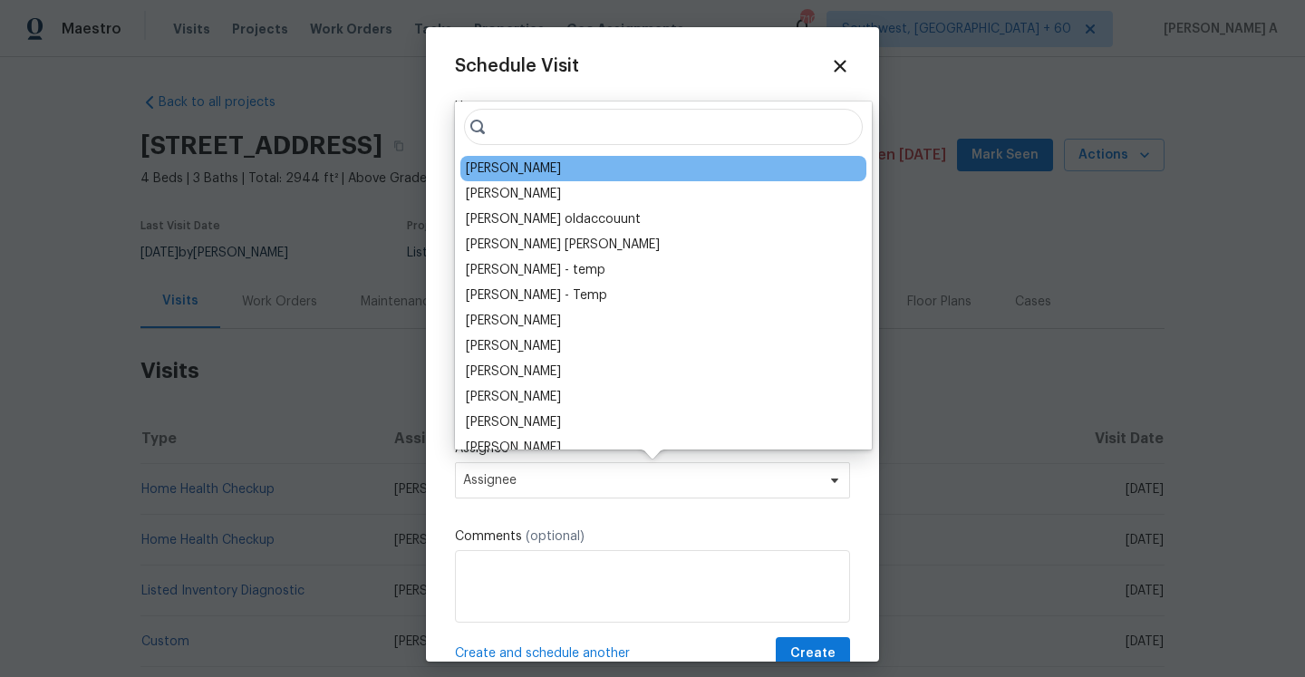
click at [497, 162] on div "Eric Scott" at bounding box center [513, 168] width 95 height 18
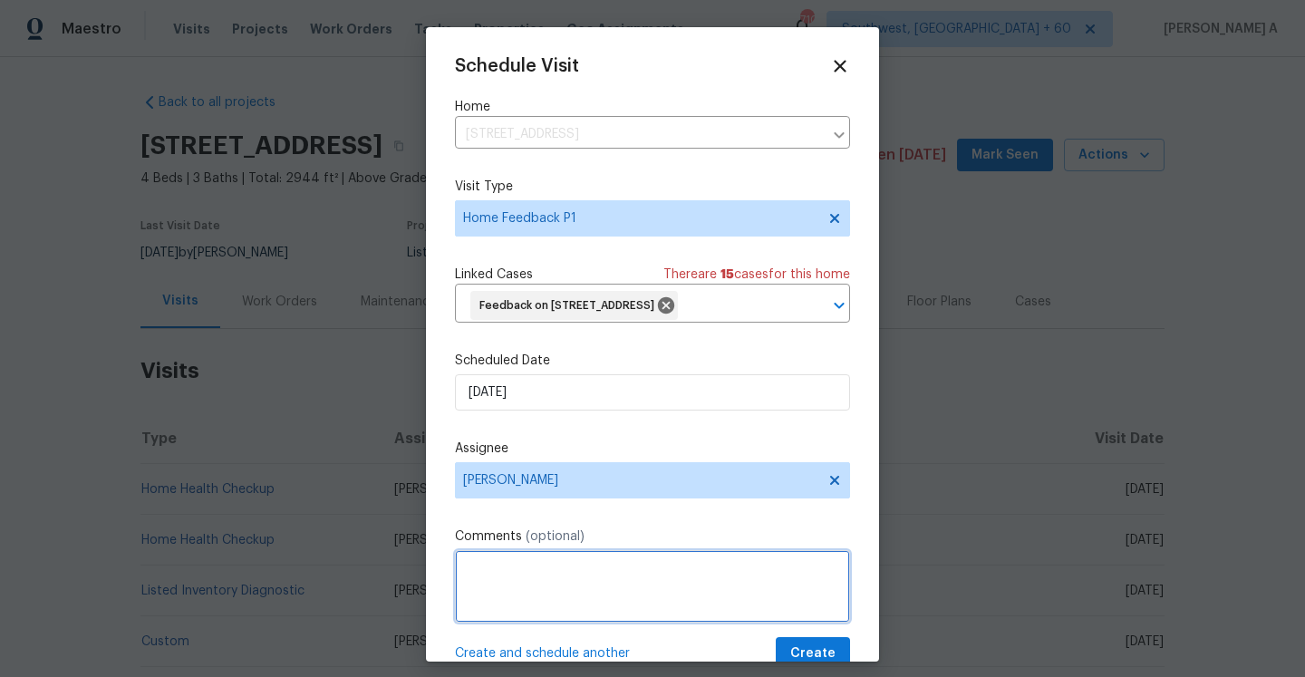
click at [613, 608] on textarea at bounding box center [652, 586] width 395 height 72
paste textarea "keypad doesn't work"
click at [844, 574] on textarea "keypad doesn't work. Smartrent shows the hub is offline status." at bounding box center [652, 586] width 395 height 72
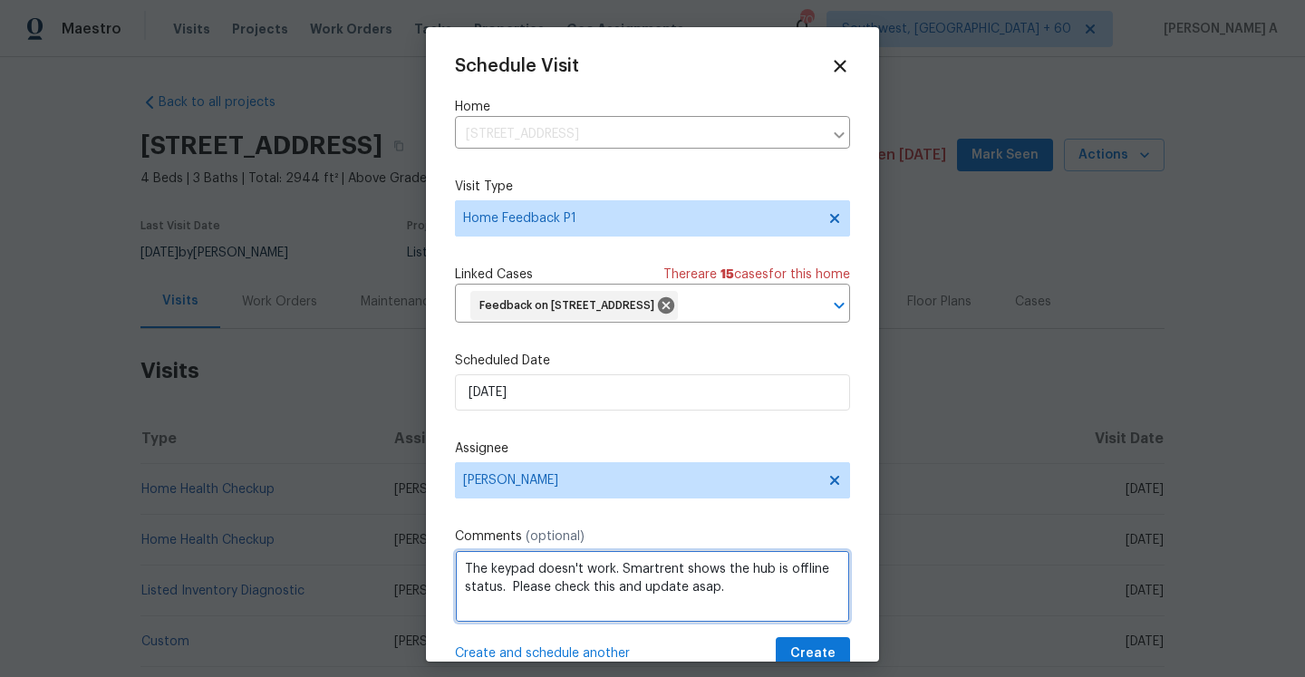
type textarea "The keypad doesn't work. Smartrent shows the hub is offline status. Please chec…"
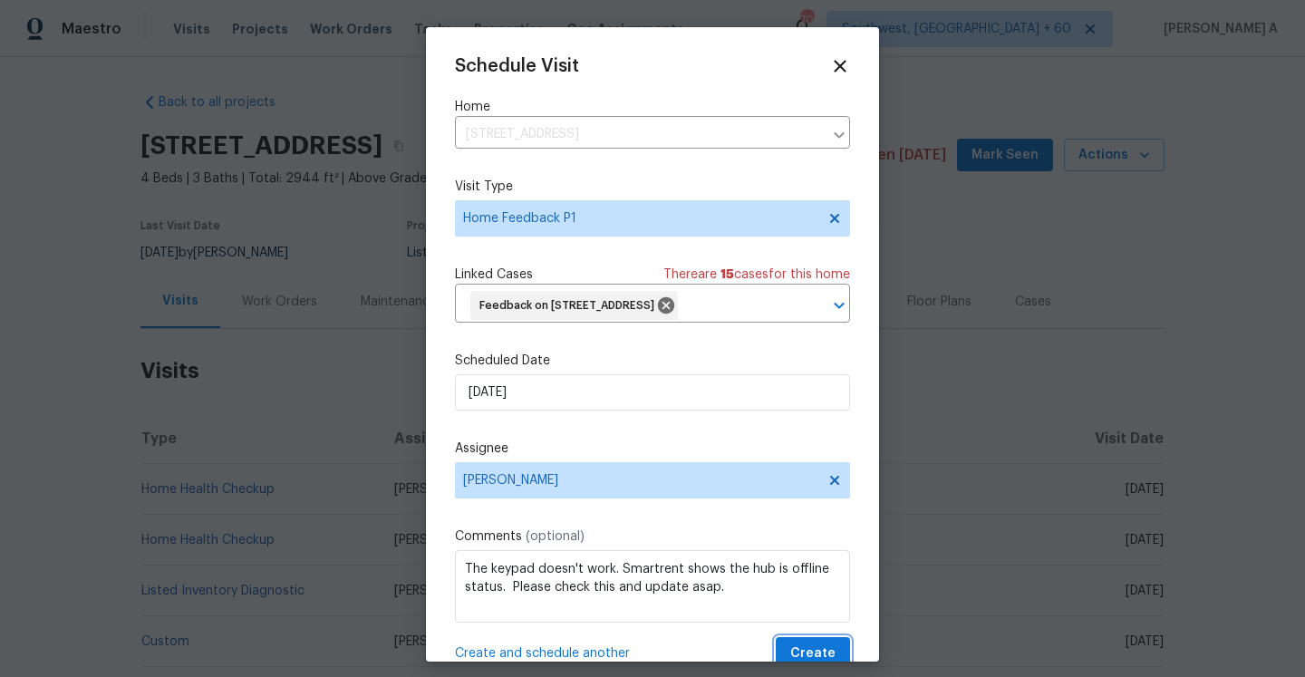
click at [818, 647] on span "Create" at bounding box center [812, 653] width 45 height 23
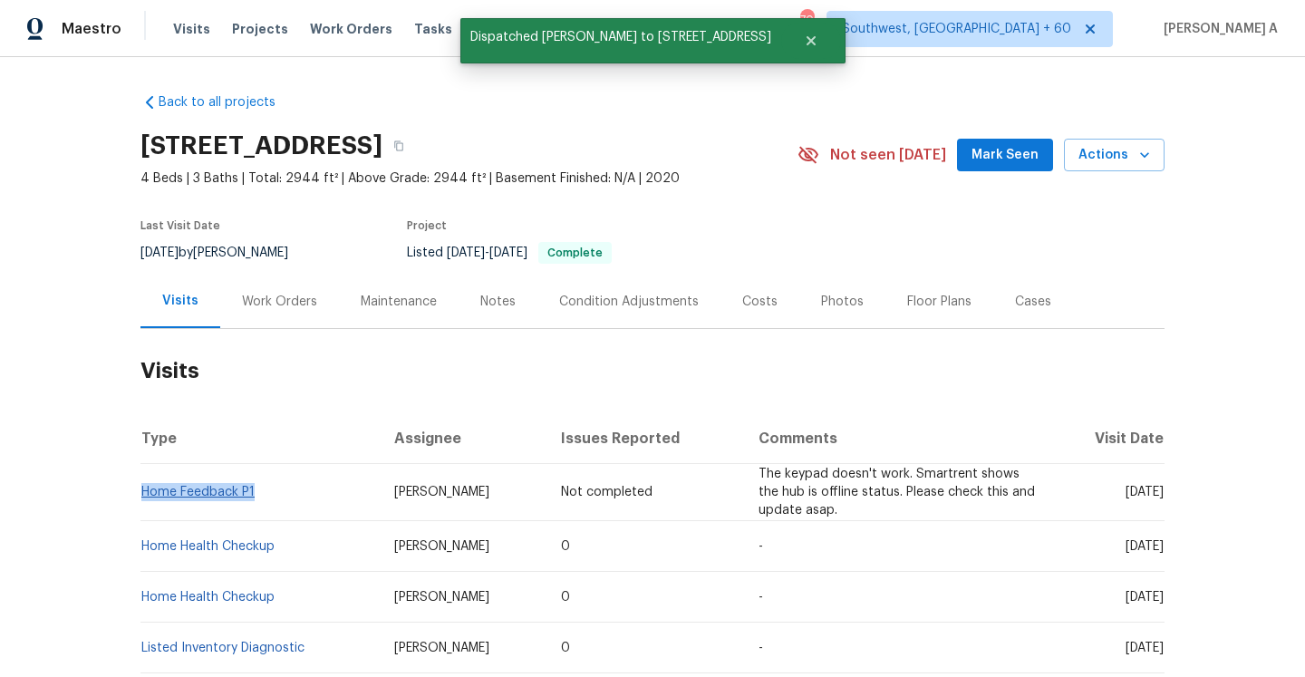
drag, startPoint x: 279, startPoint y: 494, endPoint x: 144, endPoint y: 494, distance: 135.0
click at [144, 494] on td "Home Feedback P1" at bounding box center [259, 492] width 239 height 57
copy link "Home Feedback P1"
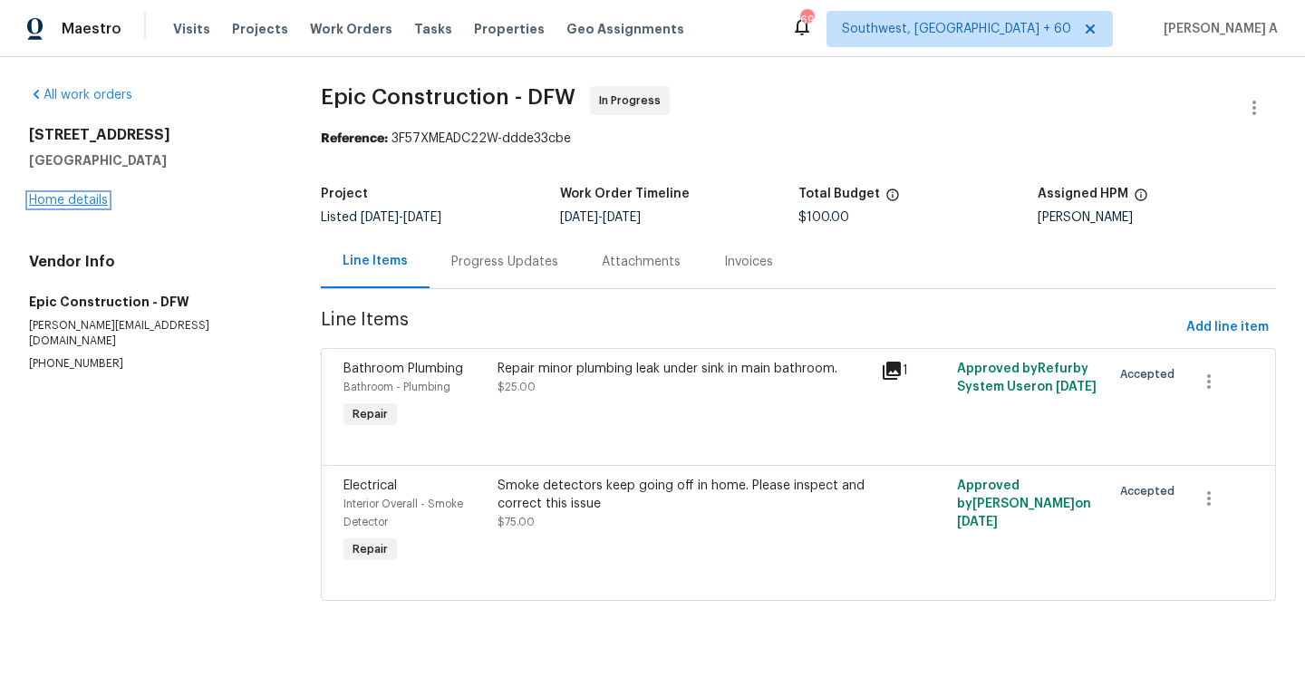
click at [96, 195] on link "Home details" at bounding box center [68, 200] width 79 height 13
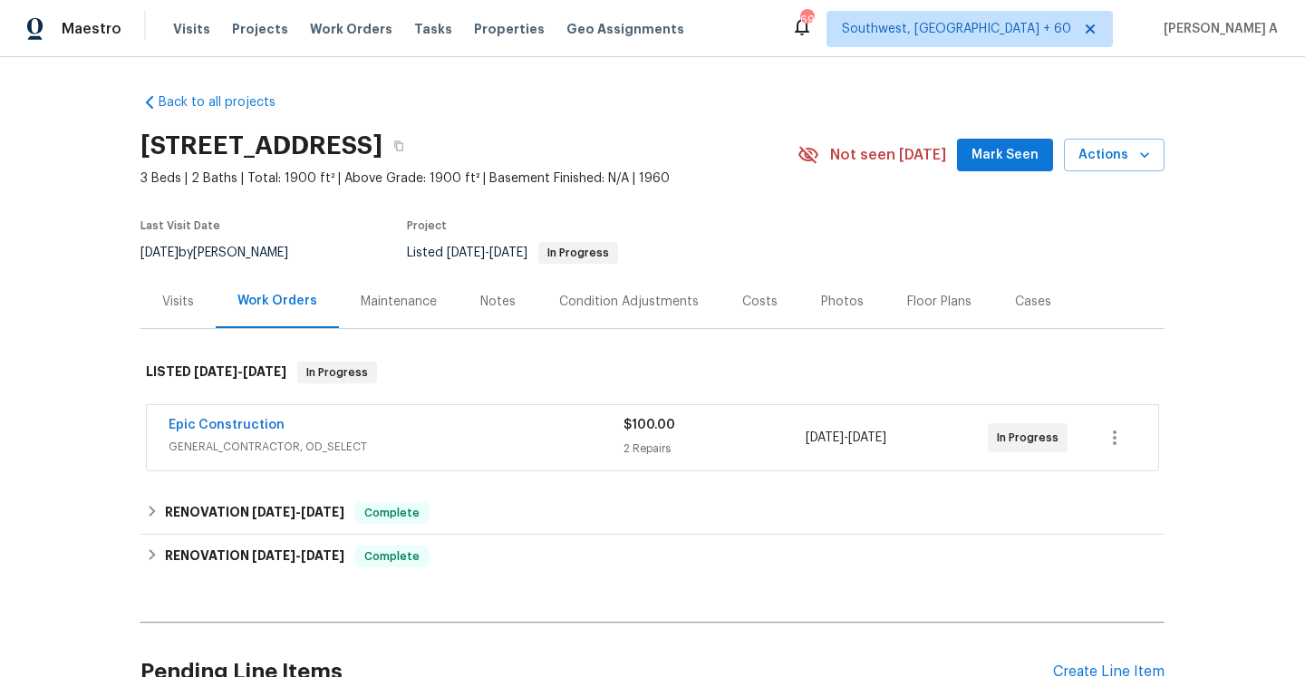
click at [351, 443] on span "GENERAL_CONTRACTOR, OD_SELECT" at bounding box center [396, 447] width 455 height 18
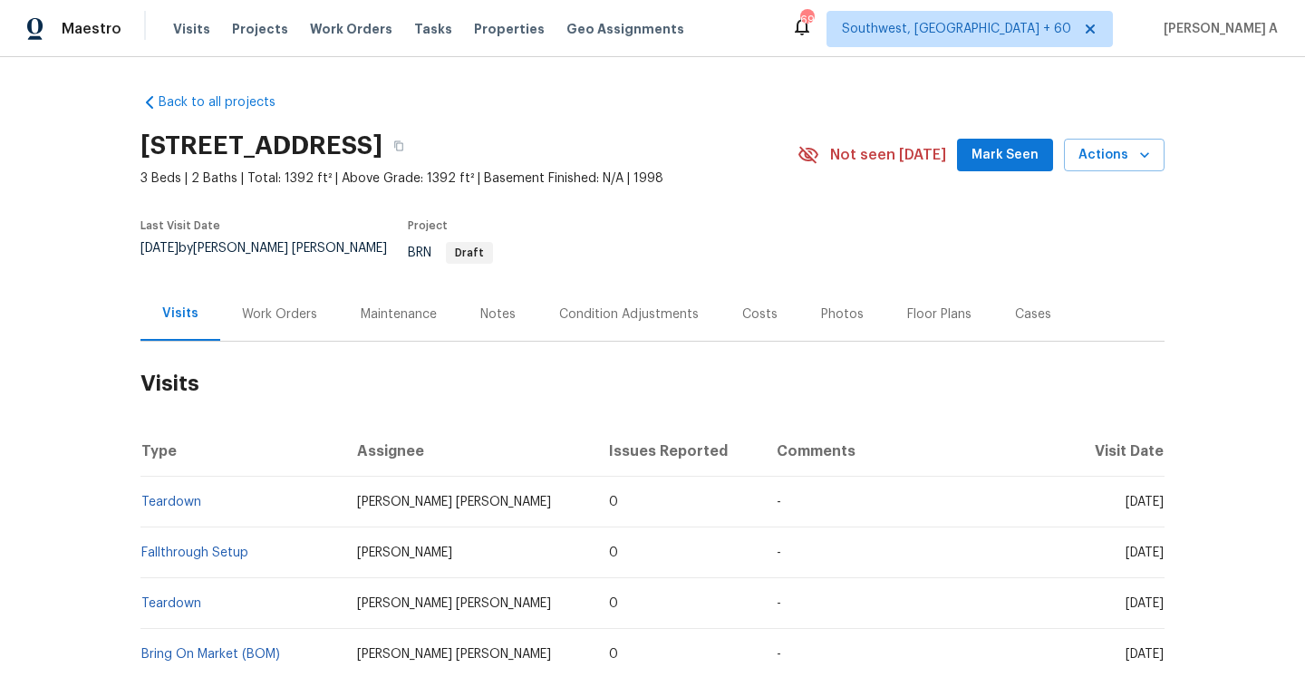
click at [295, 305] on div "Work Orders" at bounding box center [279, 314] width 75 height 18
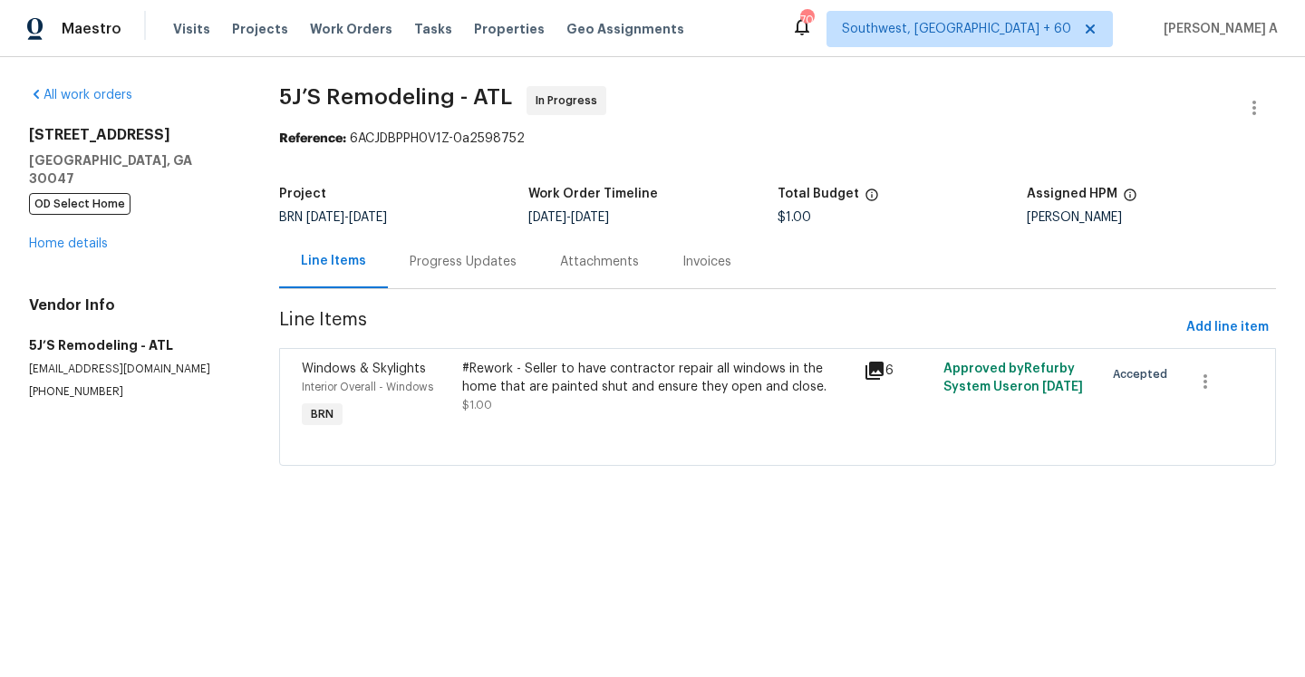
click at [460, 256] on div "Progress Updates" at bounding box center [463, 262] width 107 height 18
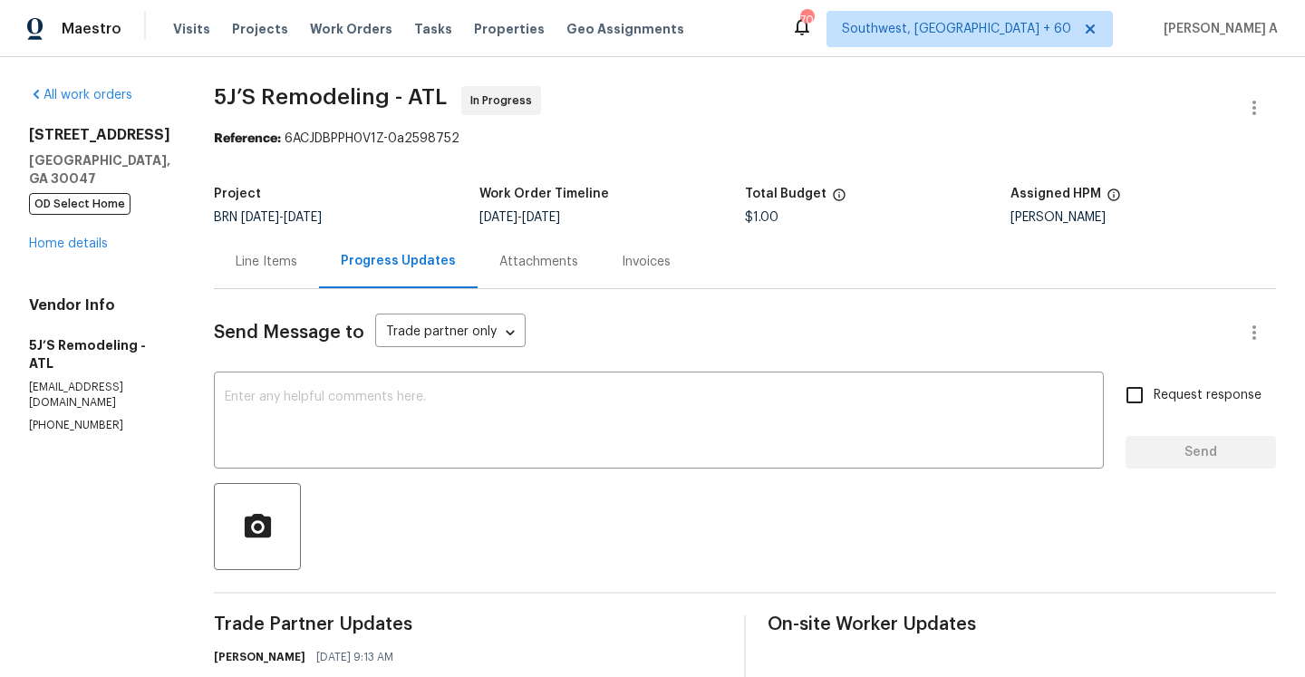
scroll to position [302, 0]
